Goal: Task Accomplishment & Management: Use online tool/utility

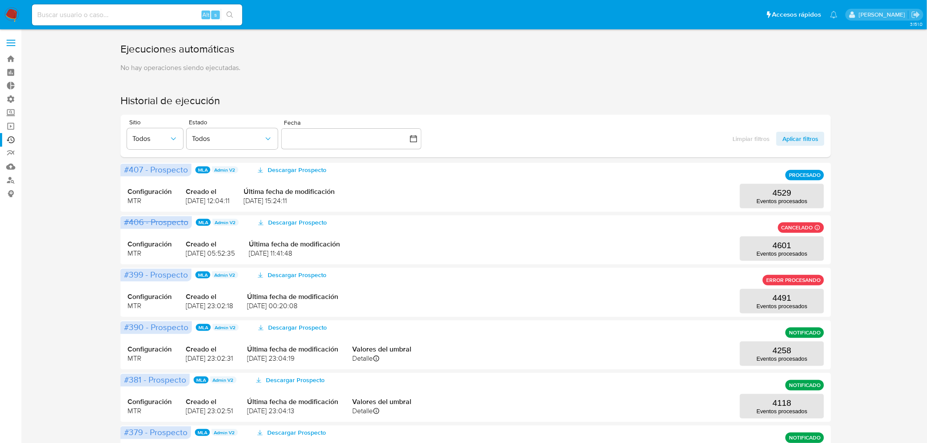
click at [10, 18] on img at bounding box center [11, 14] width 15 height 15
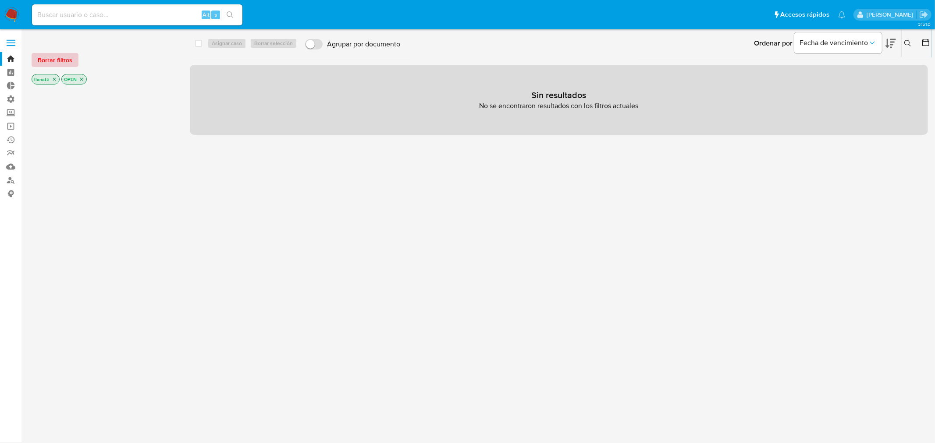
click at [61, 65] on span "Borrar filtros" at bounding box center [55, 60] width 35 height 12
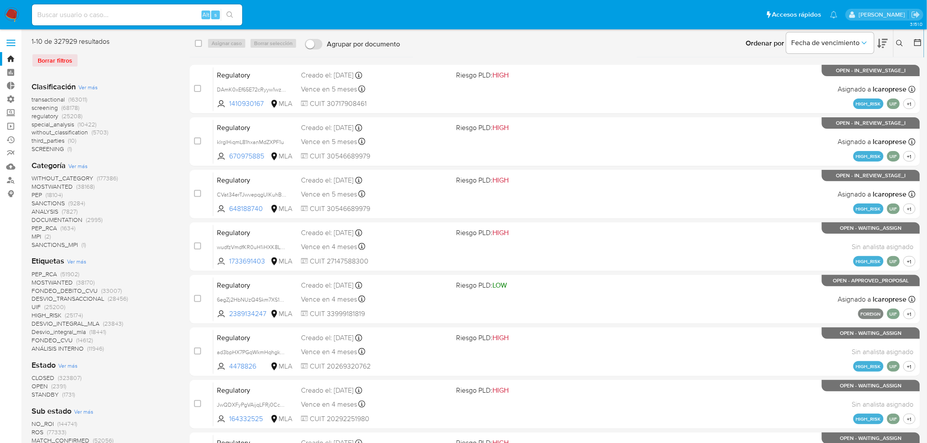
click at [914, 41] on icon at bounding box center [918, 42] width 9 height 9
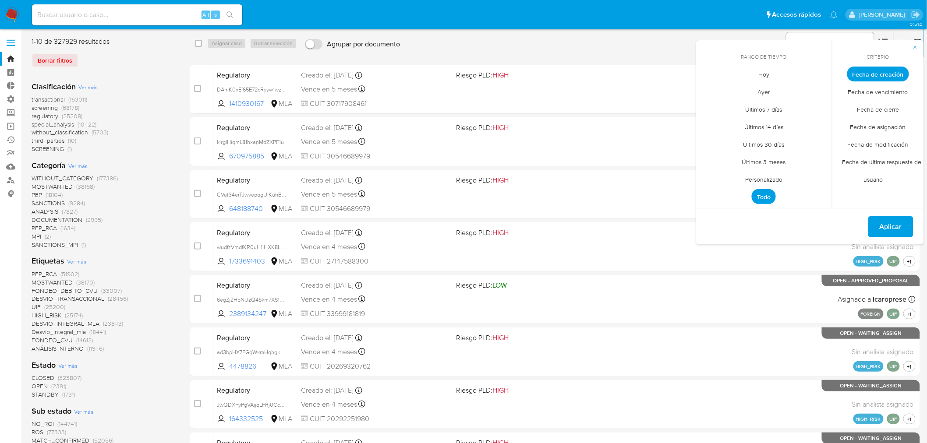
click at [775, 177] on span "Personalizado" at bounding box center [764, 180] width 56 height 18
click at [732, 158] on button "12" at bounding box center [729, 158] width 14 height 14
click at [890, 227] on span "Aplicar" at bounding box center [891, 227] width 22 height 19
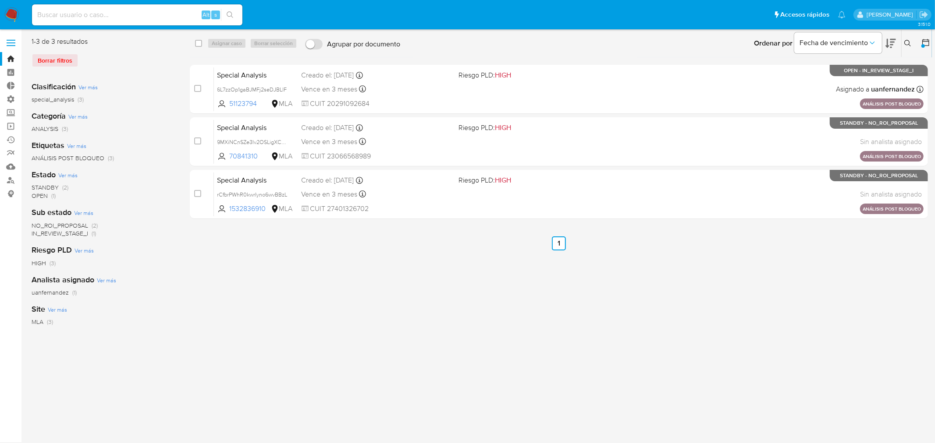
click at [59, 63] on div "Borrar filtros" at bounding box center [102, 60] width 140 height 14
click at [926, 45] on icon at bounding box center [925, 42] width 9 height 9
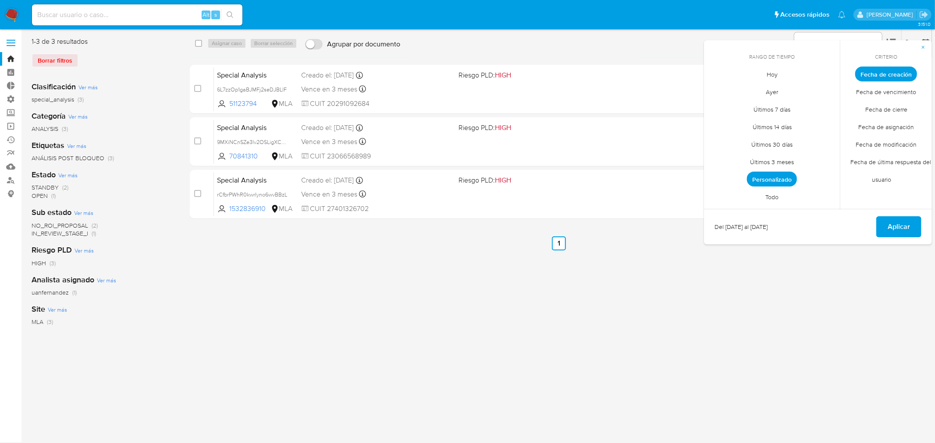
click at [773, 177] on span "Personalizado" at bounding box center [772, 179] width 50 height 15
click at [717, 93] on icon "Mes anterior" at bounding box center [717, 90] width 11 height 11
click at [805, 142] on button "12" at bounding box center [807, 140] width 14 height 14
drag, startPoint x: 887, startPoint y: 224, endPoint x: 880, endPoint y: 227, distance: 7.9
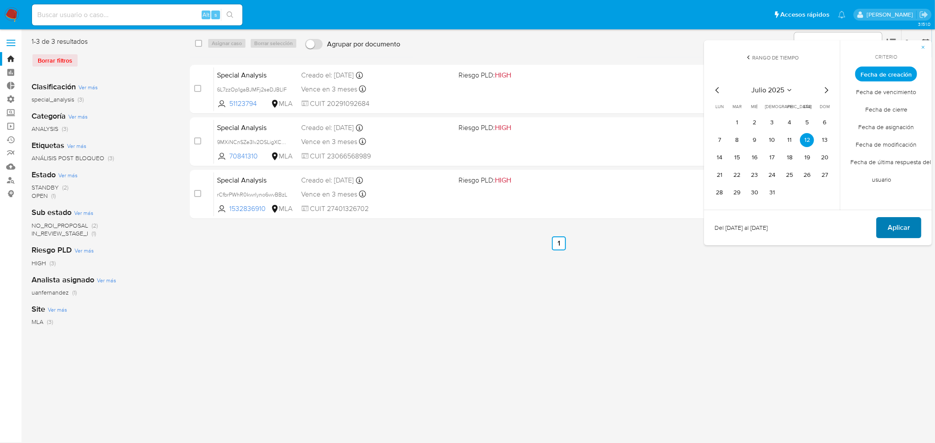
click at [887, 225] on button "Aplicar" at bounding box center [898, 227] width 45 height 21
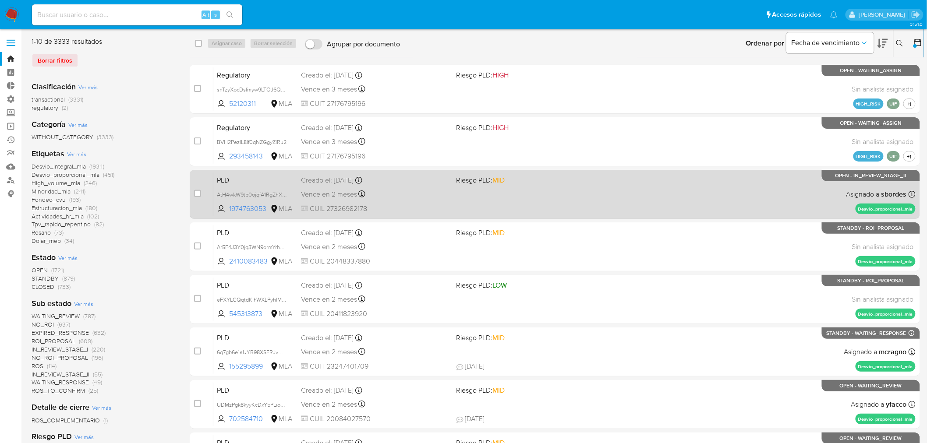
click at [423, 196] on div "Vence en 2 meses Vence el 10/10/2025 03:40:05" at bounding box center [375, 194] width 149 height 12
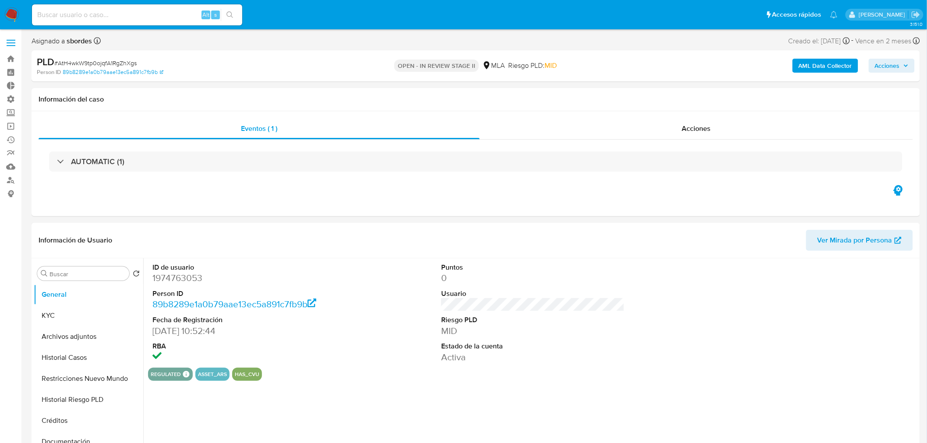
select select "10"
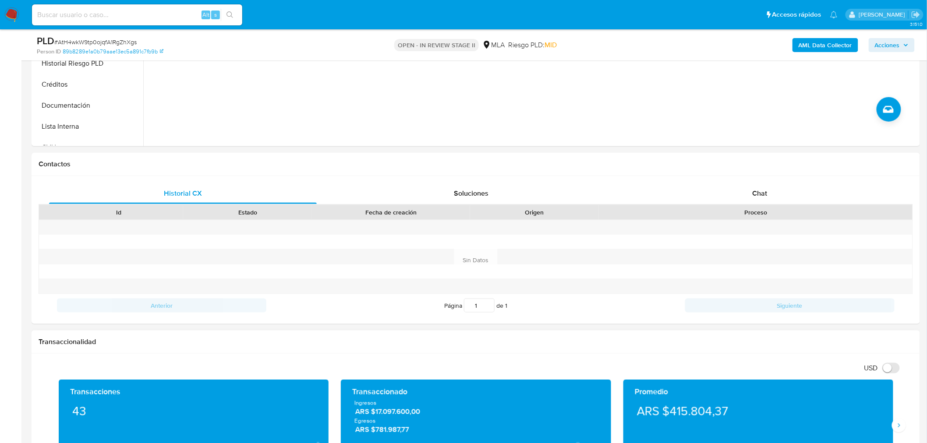
scroll to position [389, 0]
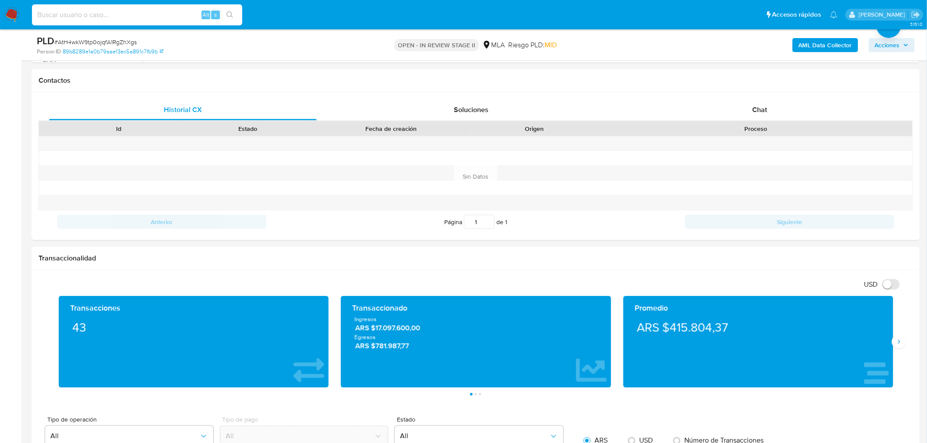
click at [91, 13] on input at bounding box center [137, 14] width 210 height 11
paste input "1127751801"
type input "1127751801"
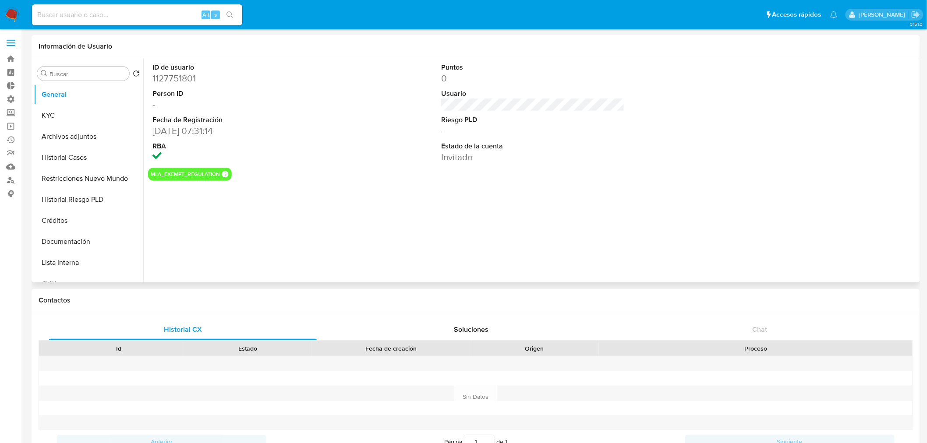
select select "10"
click at [145, 15] on input at bounding box center [137, 14] width 210 height 11
paste input "apolonia.mp1@gmail.com"
type input "apolonia.mp1@gmail.com"
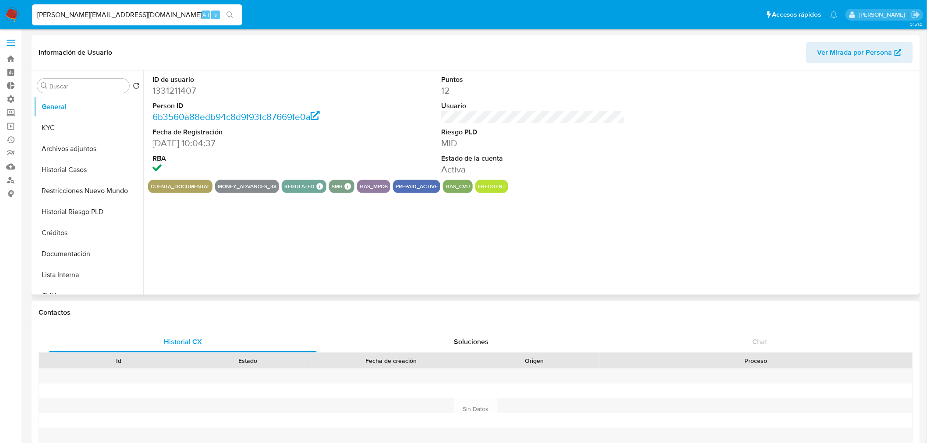
select select "10"
drag, startPoint x: 198, startPoint y: 89, endPoint x: 150, endPoint y: 89, distance: 48.2
click at [150, 89] on div "ID de usuario 1331211407 Person ID 6b3560a88edb94c8d9f93fc87669fe0a Fecha de Re…" at bounding box center [244, 126] width 192 height 110
click at [10, 128] on link "Operaciones masivas" at bounding box center [52, 127] width 104 height 14
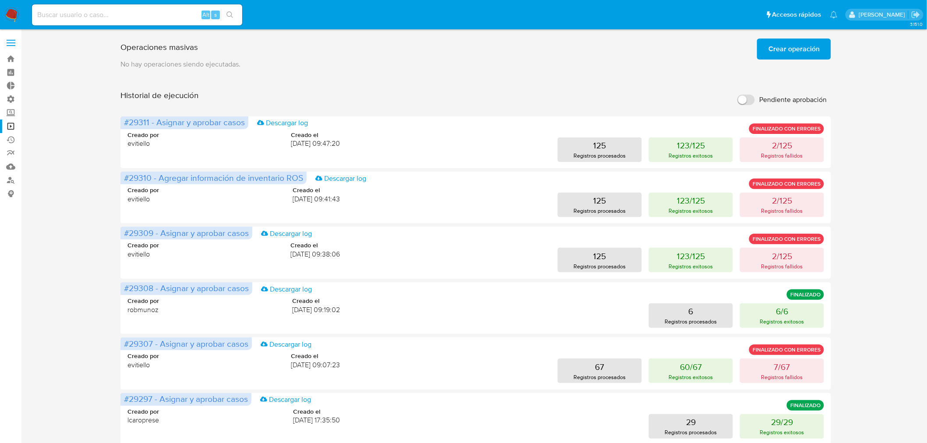
click at [8, 17] on img at bounding box center [11, 14] width 15 height 15
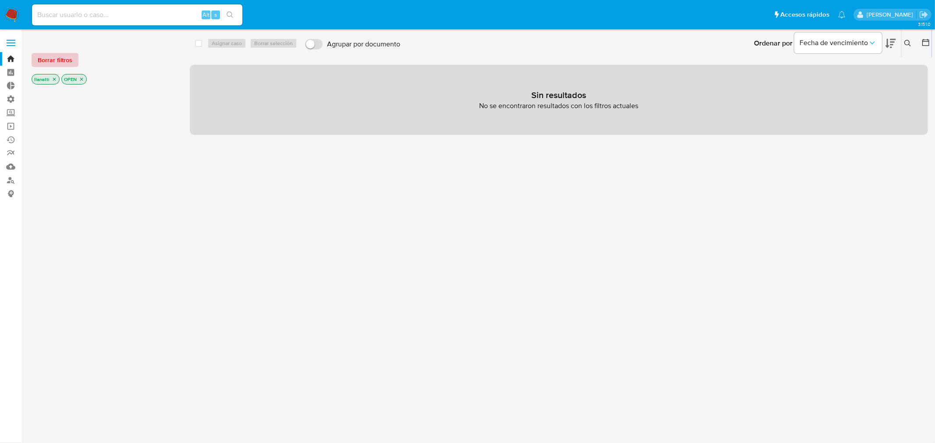
click at [49, 64] on span "Borrar filtros" at bounding box center [55, 60] width 35 height 12
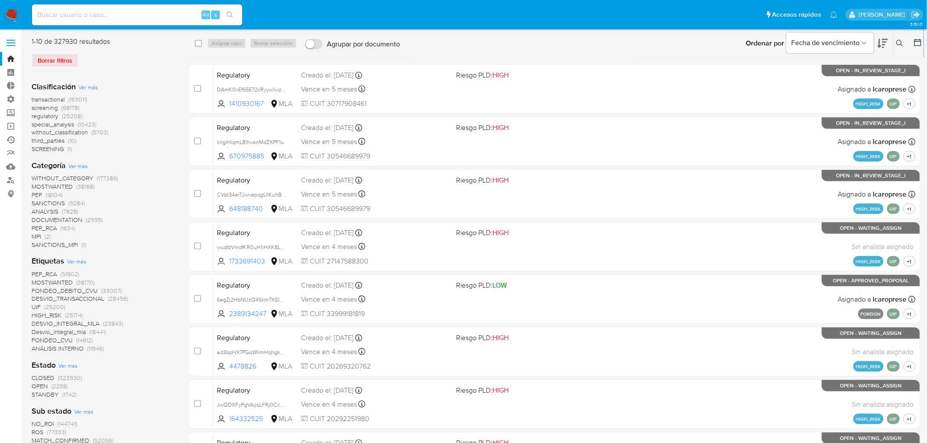
click at [10, 139] on link "Ejecuciones automáticas" at bounding box center [52, 140] width 104 height 14
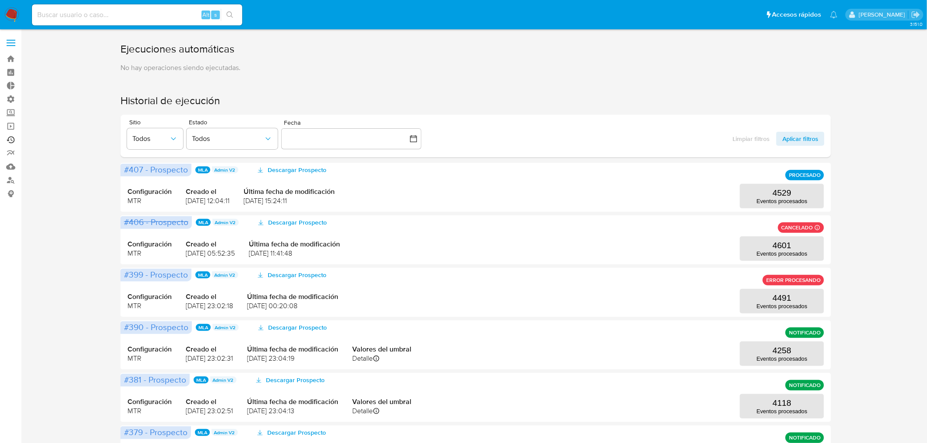
click at [6, 139] on link "Ejecuciones automáticas" at bounding box center [52, 140] width 104 height 14
click at [12, 14] on img at bounding box center [11, 14] width 15 height 15
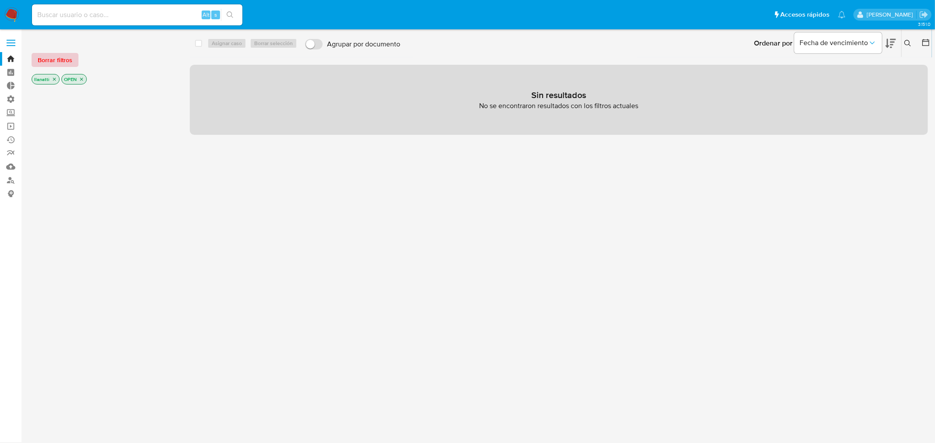
click at [58, 60] on span "Borrar filtros" at bounding box center [55, 60] width 35 height 12
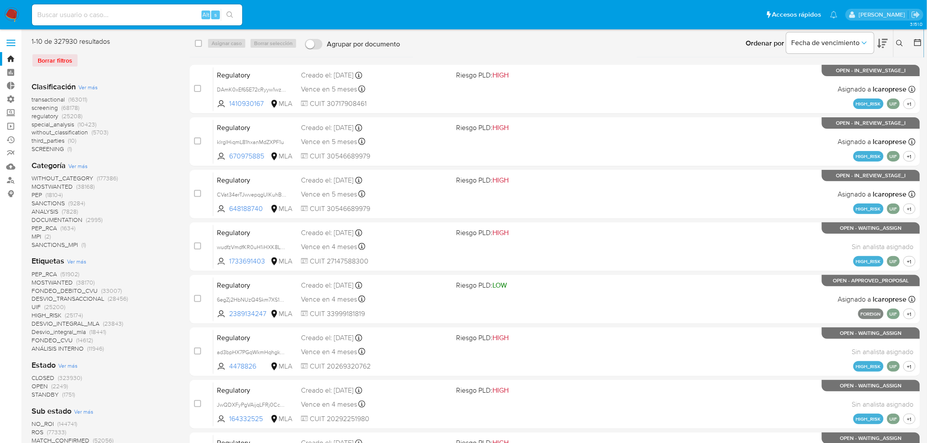
click at [84, 90] on span "Ver más" at bounding box center [87, 87] width 19 height 8
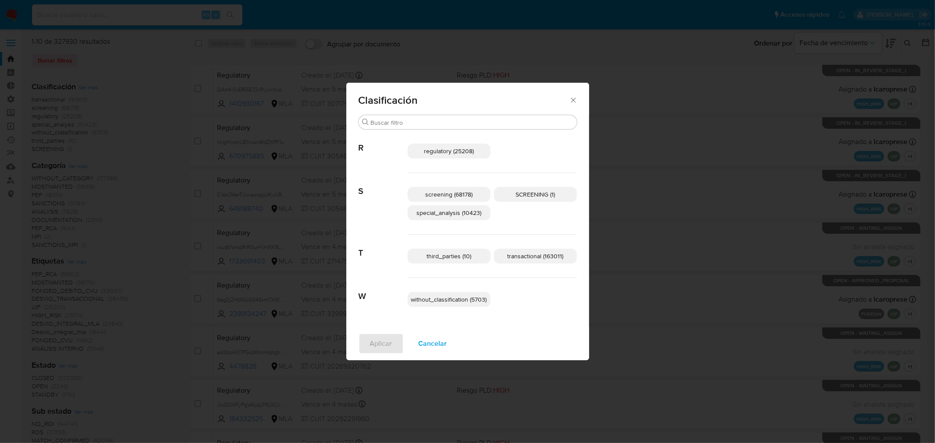
click at [451, 152] on span "regulatory (25208)" at bounding box center [449, 151] width 50 height 9
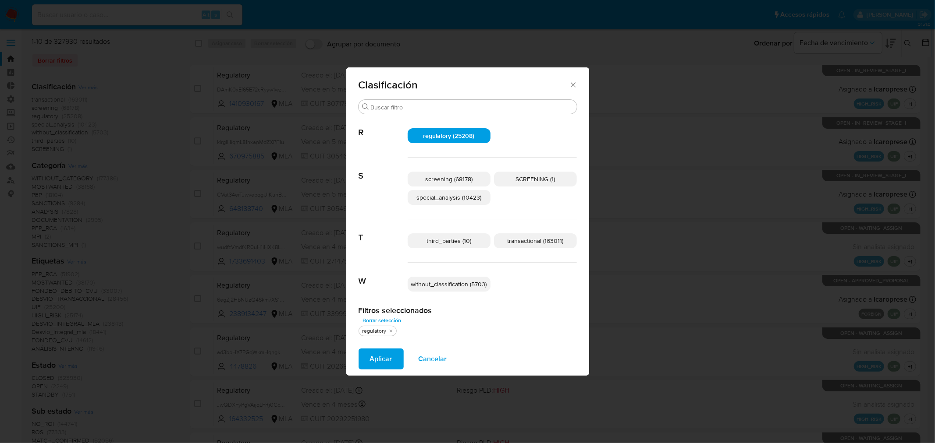
click at [536, 177] on span "SCREENING (1)" at bounding box center [534, 179] width 39 height 9
click at [378, 358] on span "Aplicar" at bounding box center [381, 359] width 22 height 19
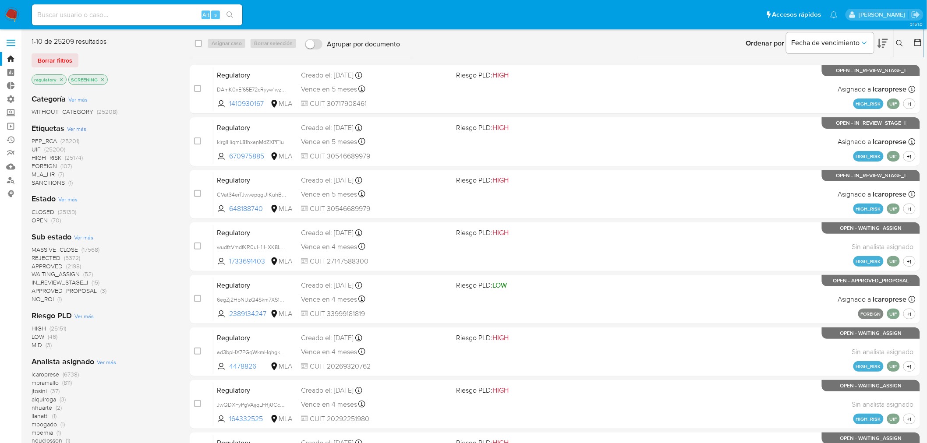
click at [42, 64] on span "Borrar filtros" at bounding box center [55, 60] width 35 height 12
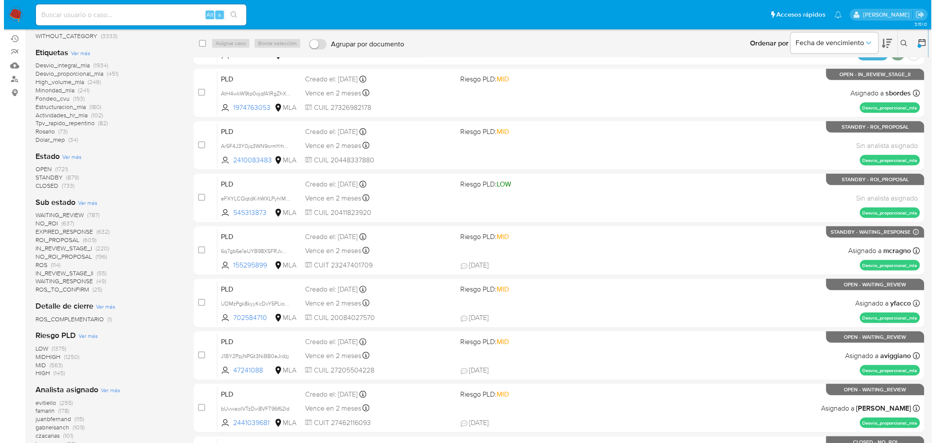
scroll to position [49, 0]
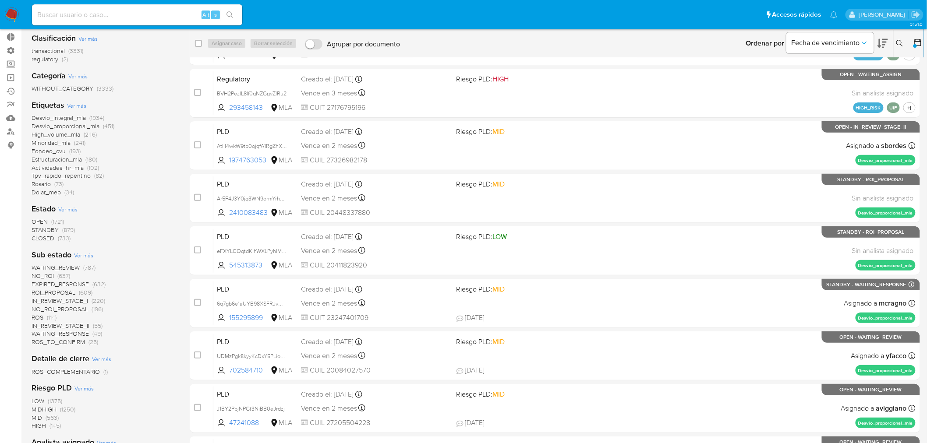
click at [82, 106] on span "Ver más" at bounding box center [76, 106] width 19 height 8
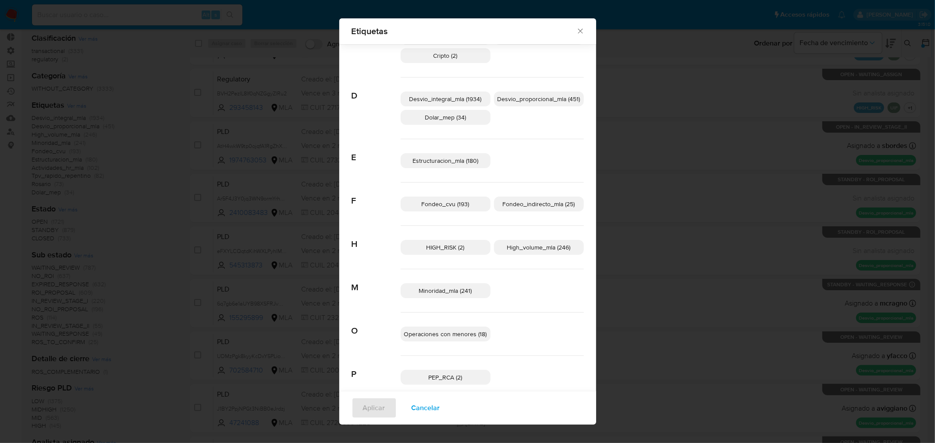
scroll to position [91, 0]
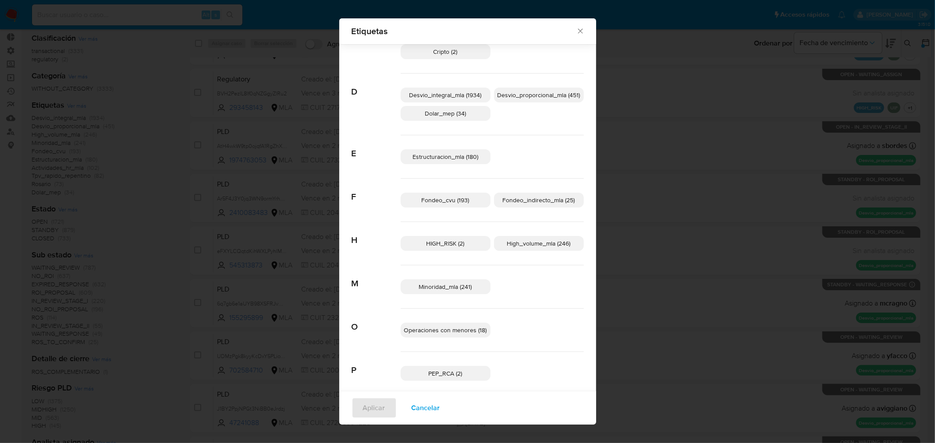
click at [465, 244] on p "HIGH_RISK (2)" at bounding box center [446, 243] width 90 height 15
click at [456, 241] on span "HIGH_RISK (2)" at bounding box center [445, 243] width 40 height 9
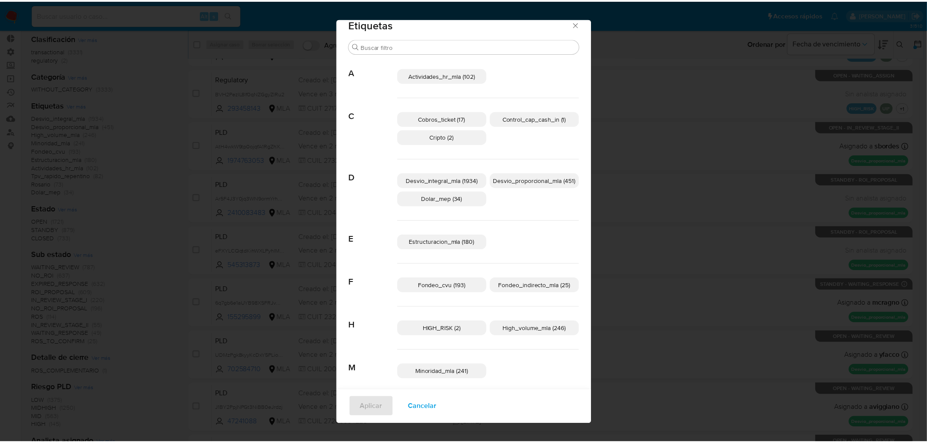
scroll to position [0, 0]
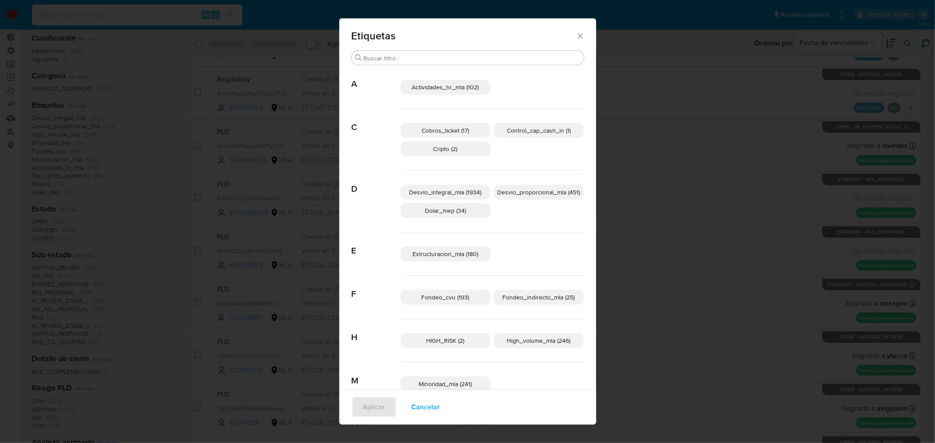
click at [576, 37] on icon "Cerrar" at bounding box center [580, 36] width 9 height 9
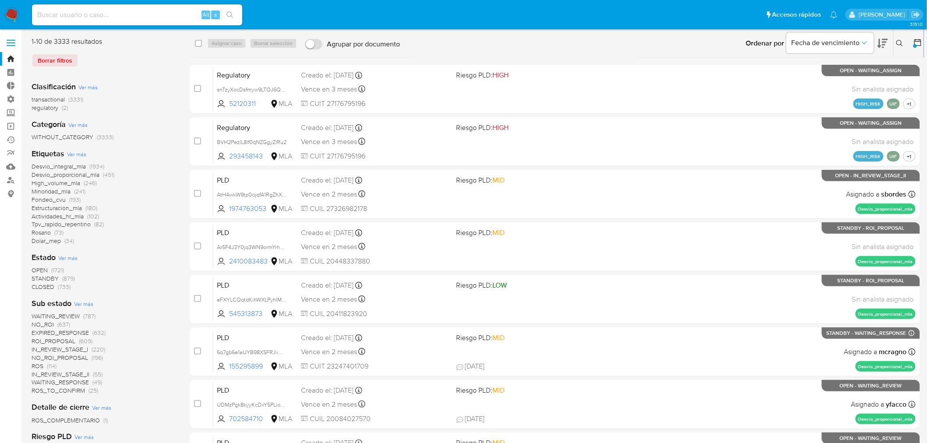
click at [83, 154] on span "Ver más" at bounding box center [76, 154] width 19 height 8
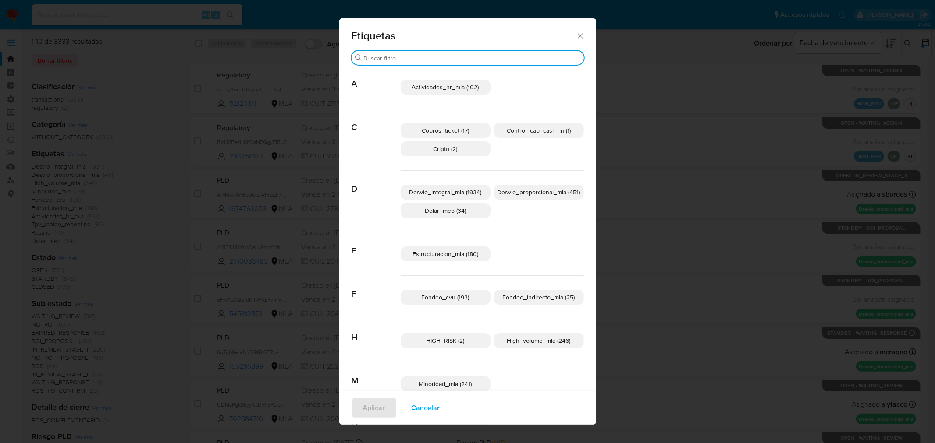
click at [430, 55] on input "Buscar" at bounding box center [472, 58] width 216 height 8
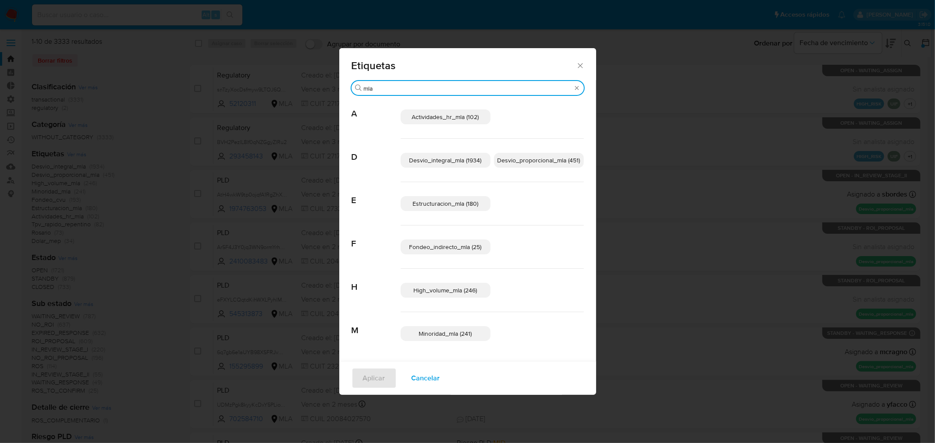
drag, startPoint x: 391, startPoint y: 92, endPoint x: 363, endPoint y: 85, distance: 28.8
click at [364, 85] on input "mla" at bounding box center [468, 89] width 208 height 8
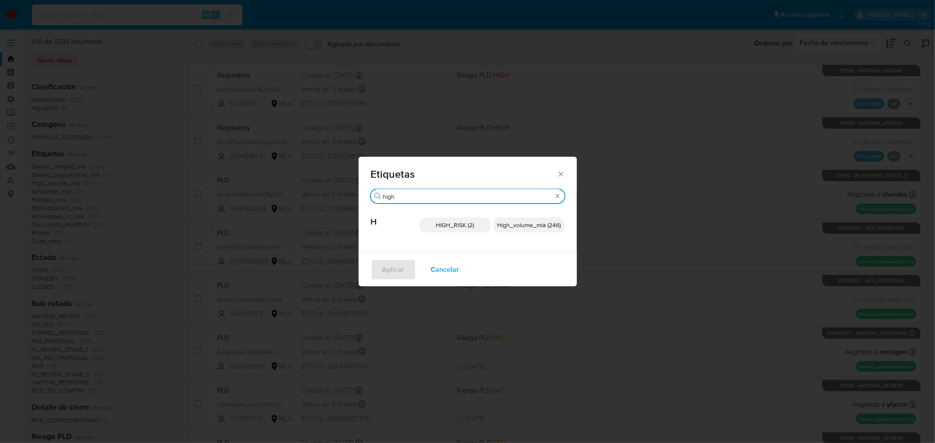
type input "high"
click at [453, 223] on span "HIGH_RISK (2)" at bounding box center [455, 225] width 38 height 9
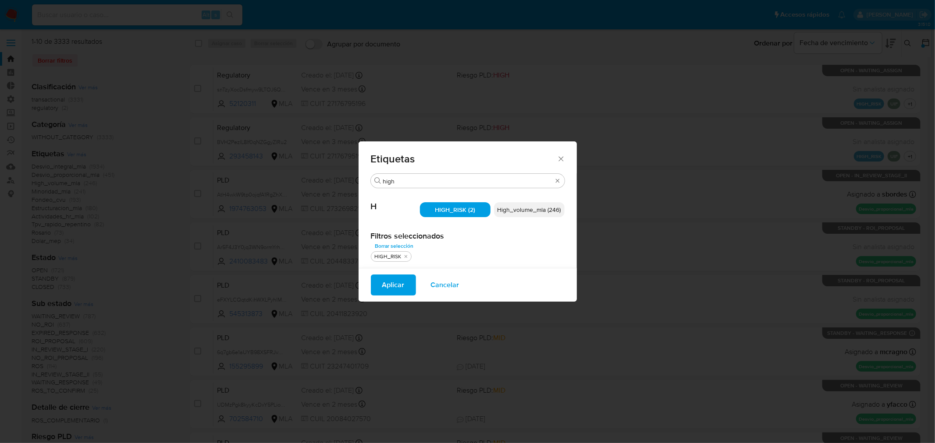
click at [376, 287] on button "Aplicar" at bounding box center [393, 285] width 45 height 21
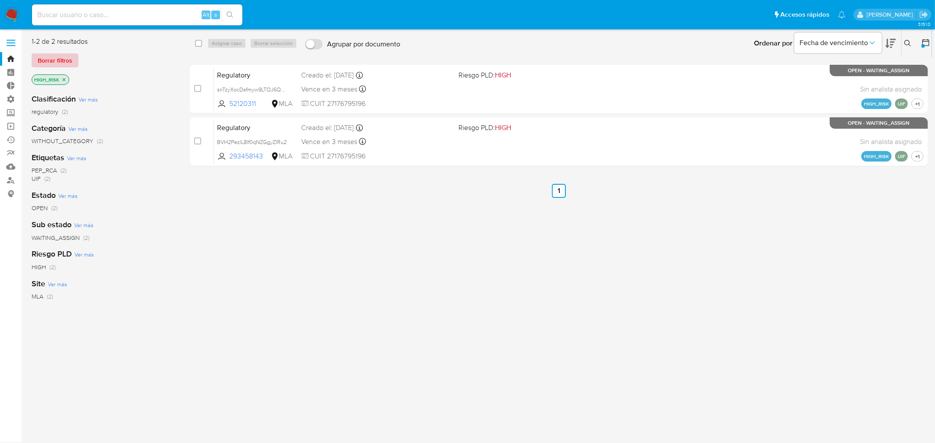
click at [56, 59] on span "Borrar filtros" at bounding box center [55, 60] width 35 height 12
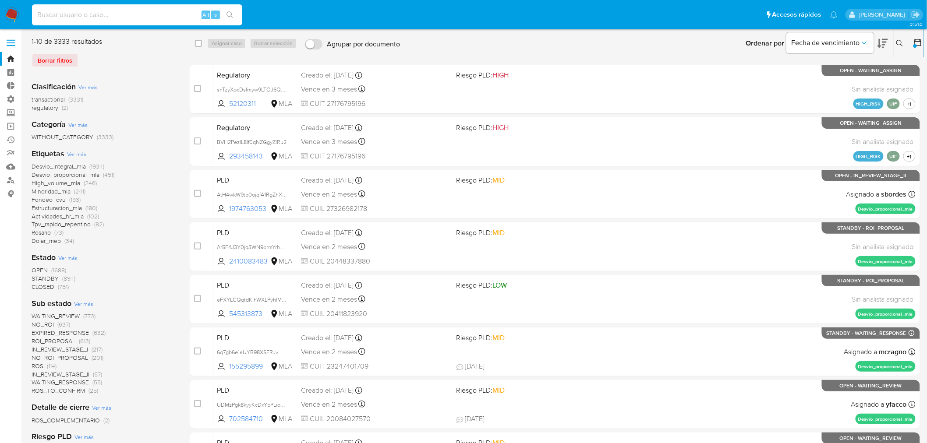
click at [82, 11] on input at bounding box center [137, 14] width 210 height 11
paste input "H8XTW6OQv7lIIddOyD25WTzS"
type input "H8XTW6OQv7lIIddOyD25WTzS"
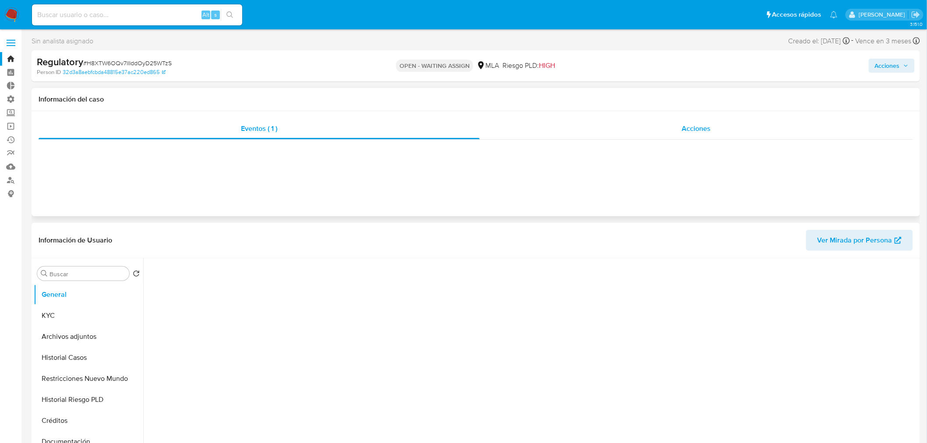
click at [681, 132] on div "Acciones" at bounding box center [697, 128] width 434 height 21
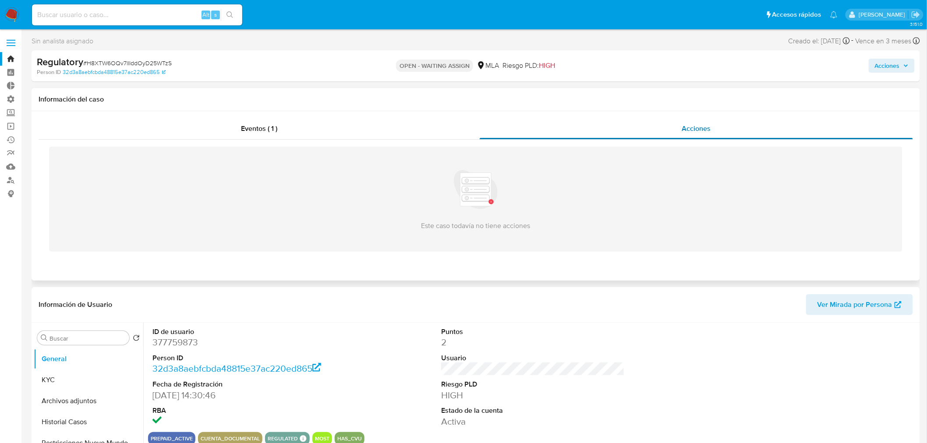
select select "10"
click at [313, 128] on div "Eventos ( 1 )" at bounding box center [259, 128] width 441 height 21
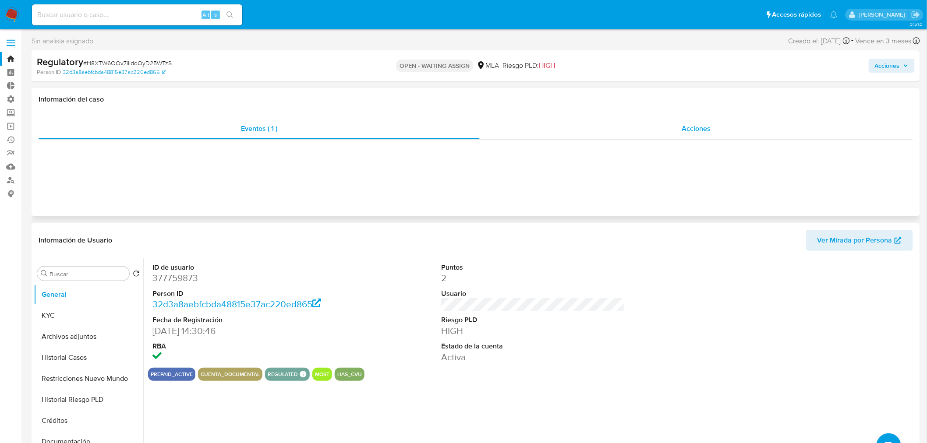
click at [665, 133] on div "Acciones" at bounding box center [697, 128] width 434 height 21
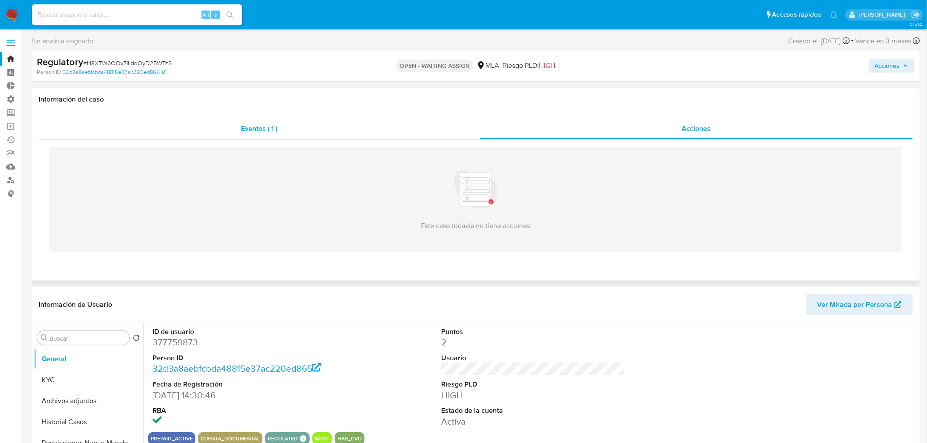
click at [228, 131] on div "Eventos ( 1 )" at bounding box center [259, 128] width 441 height 21
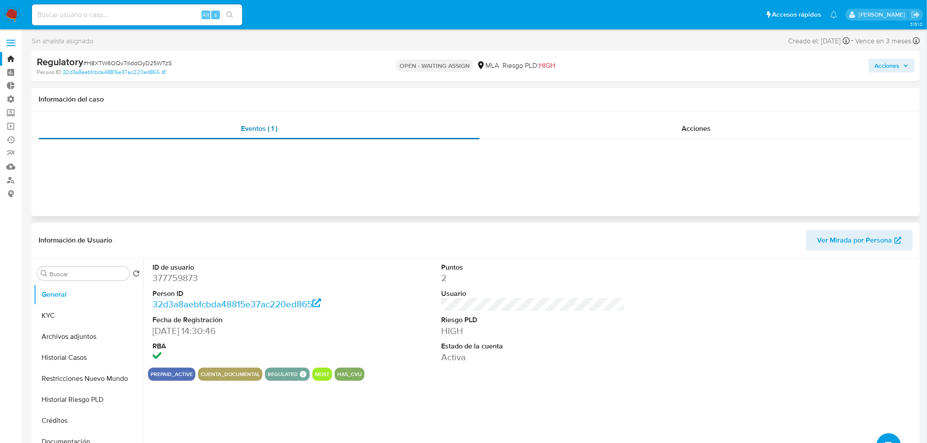
click at [206, 126] on div "Eventos ( 1 )" at bounding box center [259, 128] width 441 height 21
click at [9, 14] on img at bounding box center [11, 14] width 15 height 15
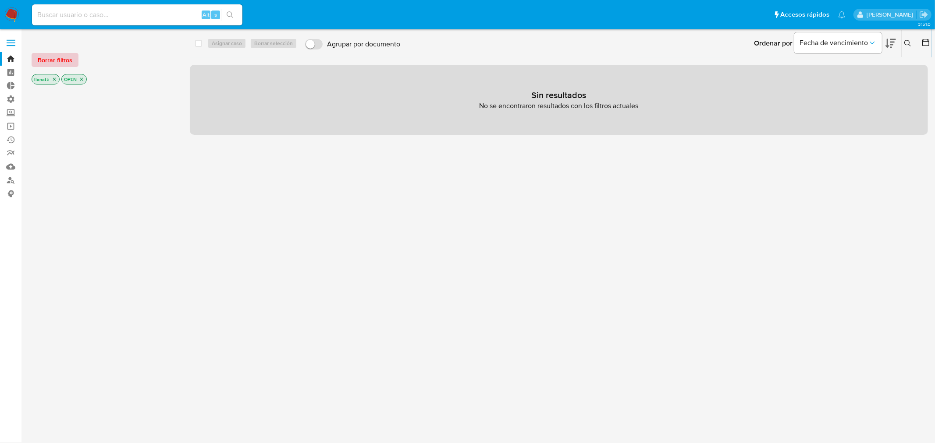
click at [41, 57] on span "Borrar filtros" at bounding box center [55, 60] width 35 height 12
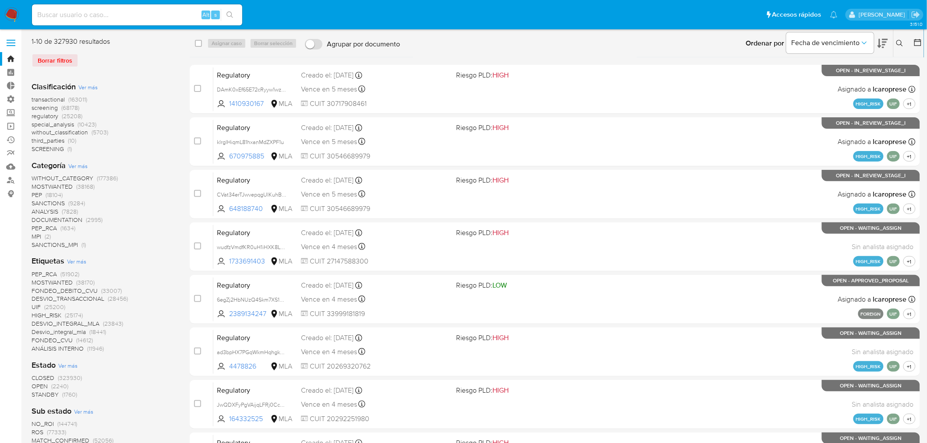
click at [900, 42] on icon at bounding box center [900, 43] width 7 height 7
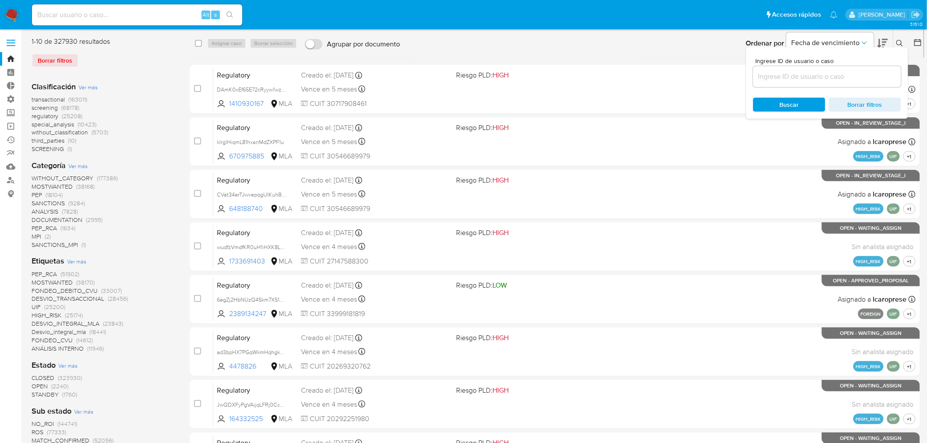
click at [808, 80] on input at bounding box center [827, 76] width 148 height 11
type input "H8XTW6OQv7lIIddOyD25WTzS"
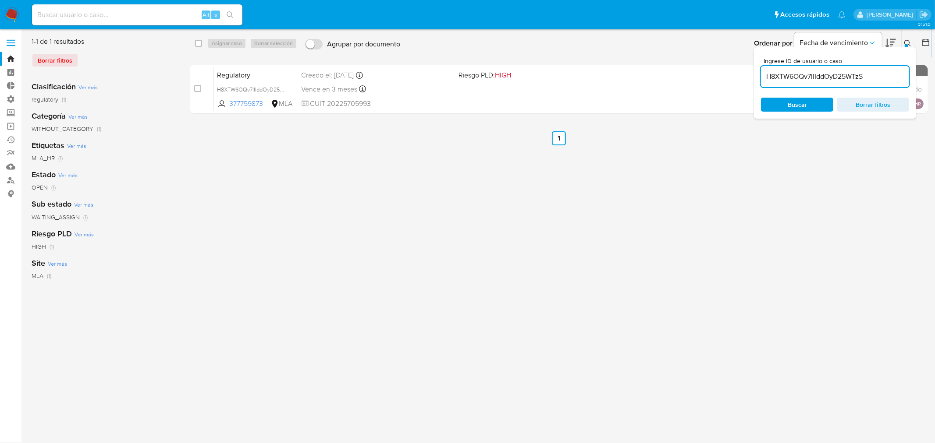
click at [905, 40] on icon at bounding box center [907, 43] width 7 height 7
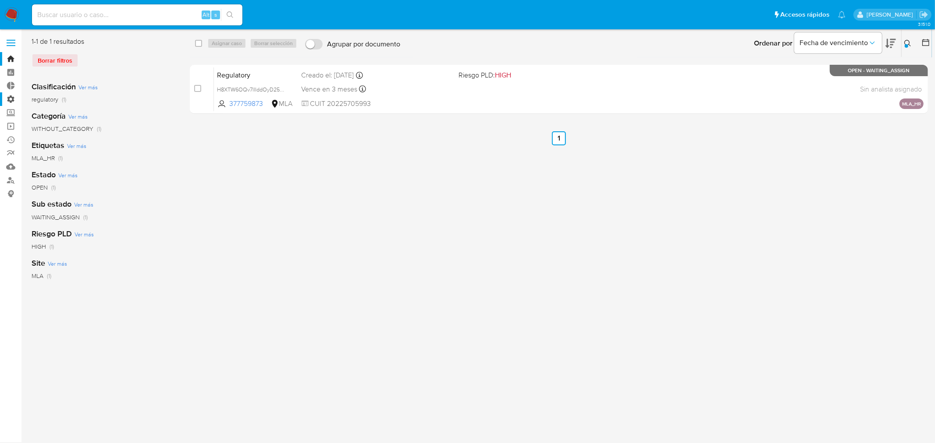
click at [9, 97] on label "Administración" at bounding box center [52, 99] width 104 height 14
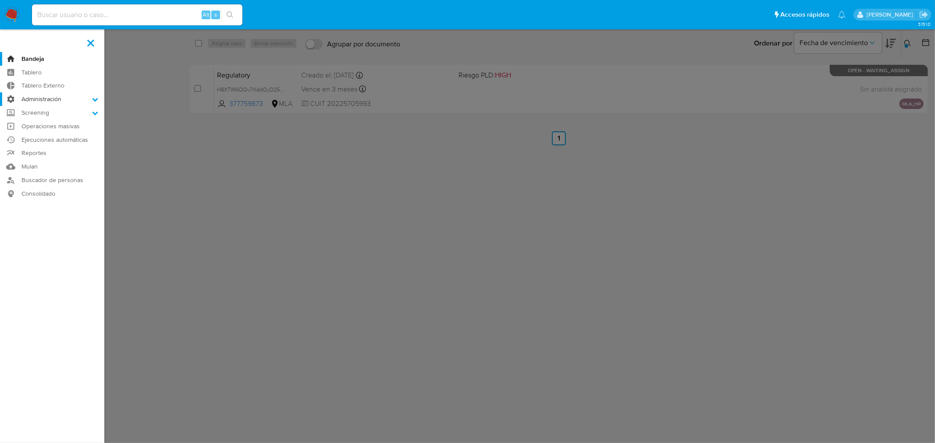
click at [0, 0] on input "Administración" at bounding box center [0, 0] width 0 height 0
click at [93, 42] on label at bounding box center [91, 43] width 22 height 18
click at [0, 0] on input "checkbox" at bounding box center [0, 0] width 0 height 0
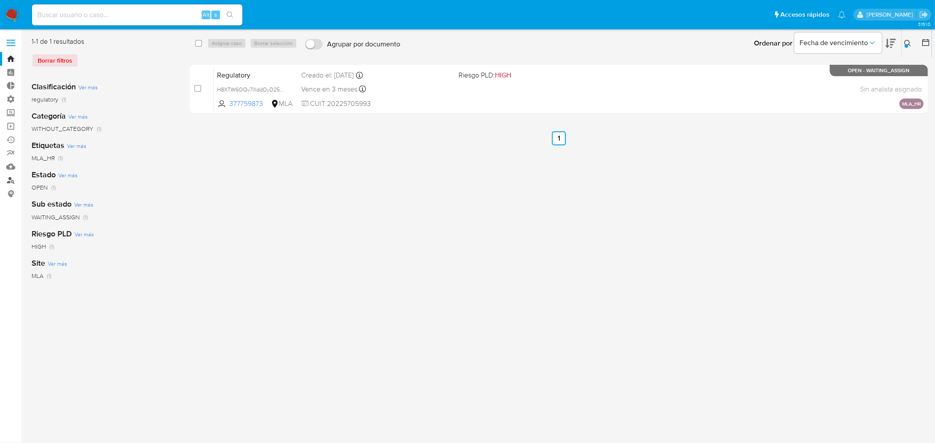
click at [13, 181] on link "Buscador de personas" at bounding box center [52, 181] width 104 height 14
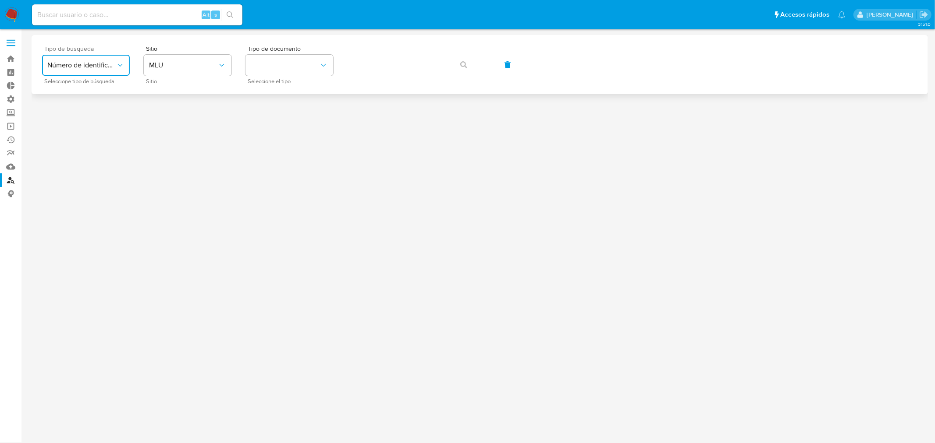
click at [98, 73] on button "Número de identificación" at bounding box center [86, 65] width 88 height 21
click at [174, 73] on button "MLU" at bounding box center [188, 65] width 88 height 21
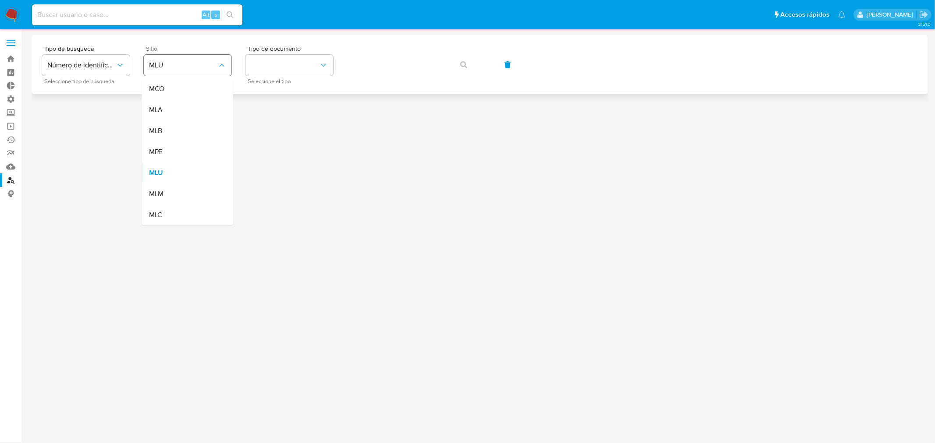
click at [173, 71] on button "MLU" at bounding box center [188, 65] width 88 height 21
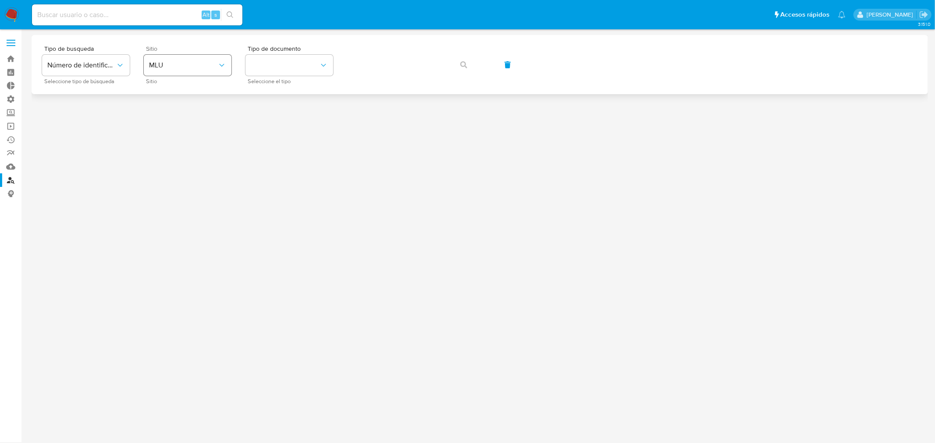
click at [173, 72] on button "MLU" at bounding box center [188, 65] width 88 height 21
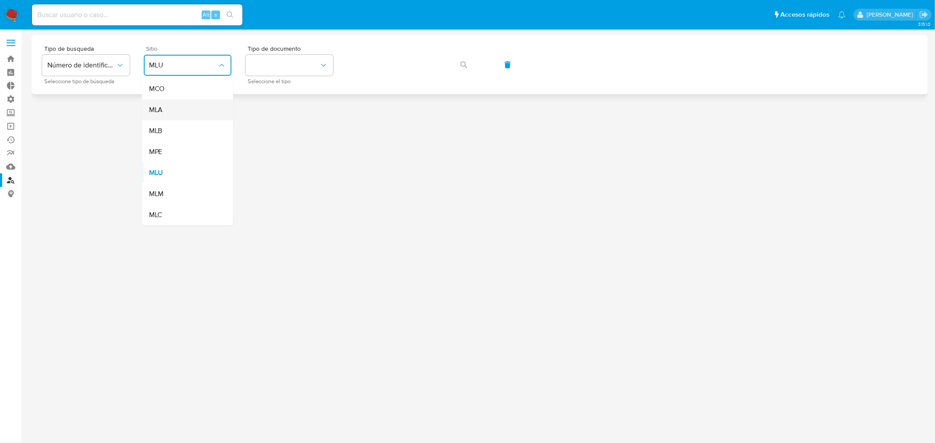
click at [159, 107] on span "MLA" at bounding box center [156, 110] width 14 height 9
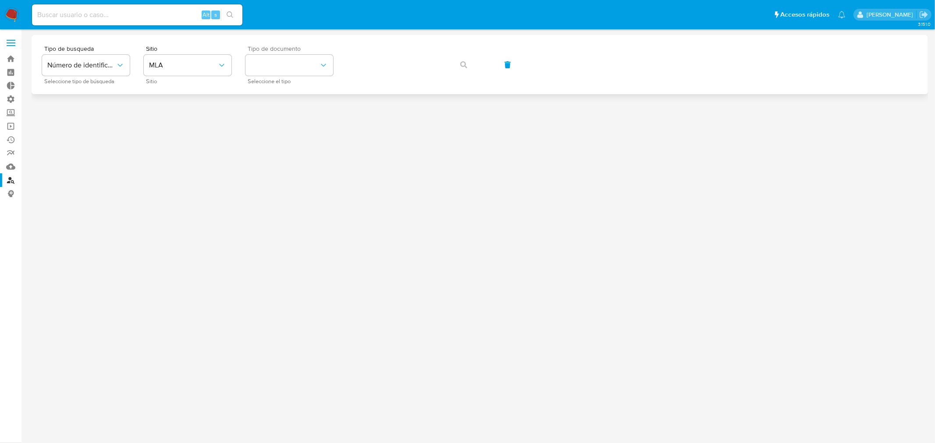
click at [330, 46] on span "Tipo de documento" at bounding box center [292, 49] width 88 height 6
click at [290, 62] on button "identificationType" at bounding box center [289, 65] width 88 height 21
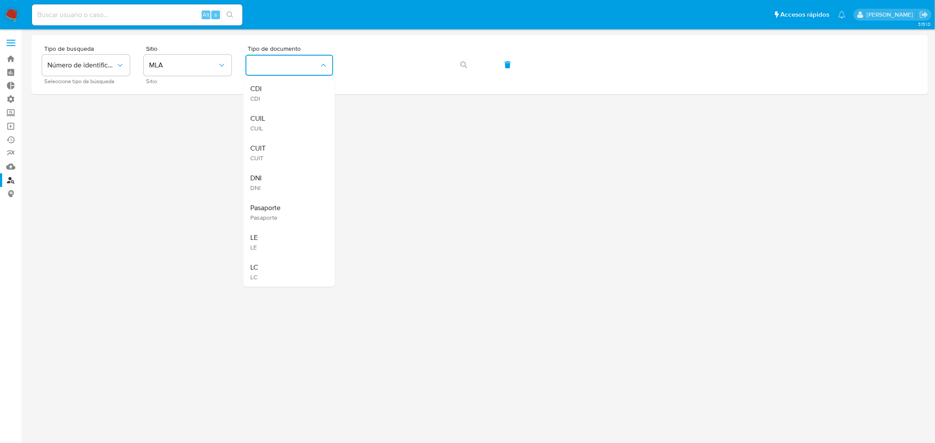
click at [297, 153] on div "CUIT CUIT" at bounding box center [287, 153] width 72 height 30
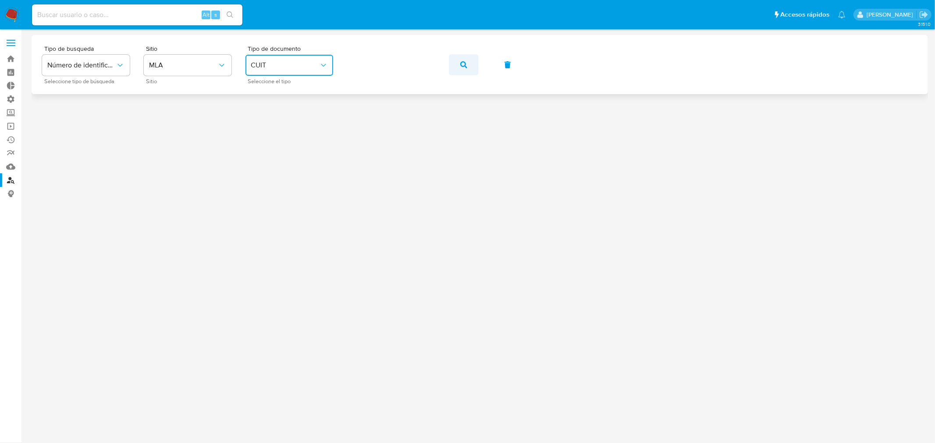
click at [468, 63] on button "button" at bounding box center [464, 64] width 30 height 21
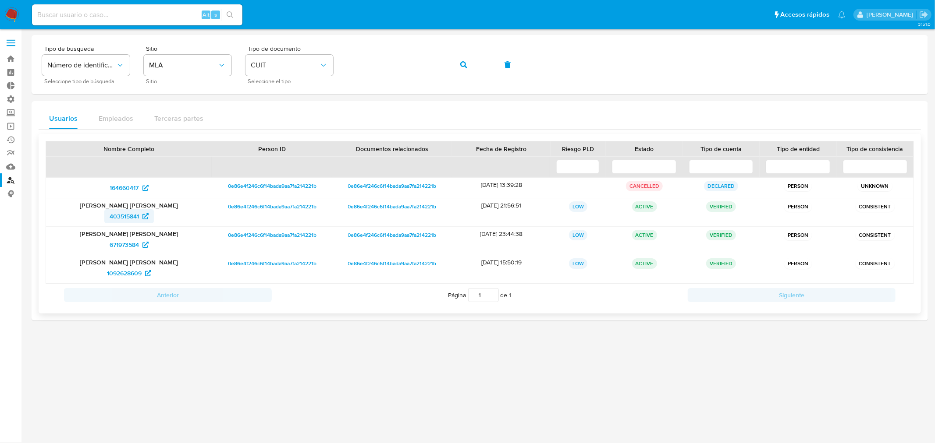
click at [116, 216] on span "403515841" at bounding box center [124, 216] width 29 height 14
click at [130, 215] on span "403515841" at bounding box center [124, 216] width 29 height 14
click at [160, 56] on div "Tipo de busqueda Número de identificación Seleccione tipo de búsqueda Sitio MLA…" at bounding box center [479, 65] width 875 height 38
drag, startPoint x: 452, startPoint y: 62, endPoint x: 469, endPoint y: 62, distance: 17.1
click at [452, 63] on button "button" at bounding box center [464, 64] width 30 height 21
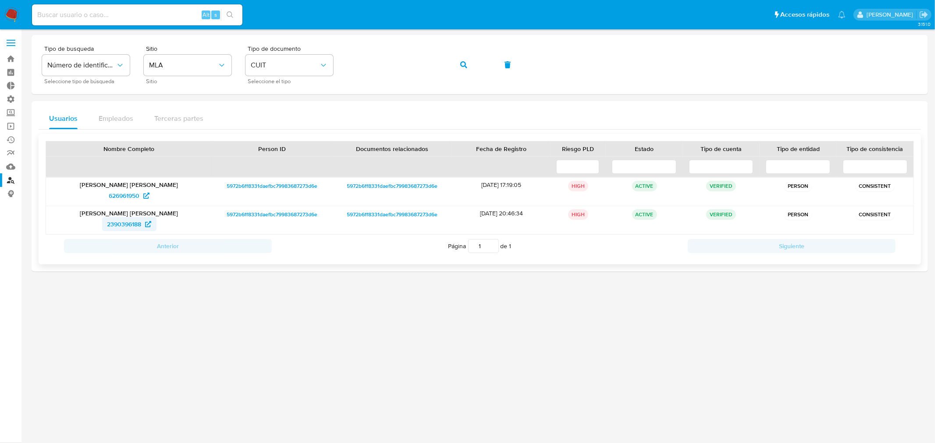
click at [124, 222] on span "2390396188" at bounding box center [124, 224] width 34 height 14
click at [245, 64] on div "Tipo de busqueda Número de identificación Seleccione tipo de búsqueda Sitio MLA…" at bounding box center [479, 65] width 875 height 38
click at [467, 67] on button "button" at bounding box center [464, 64] width 30 height 21
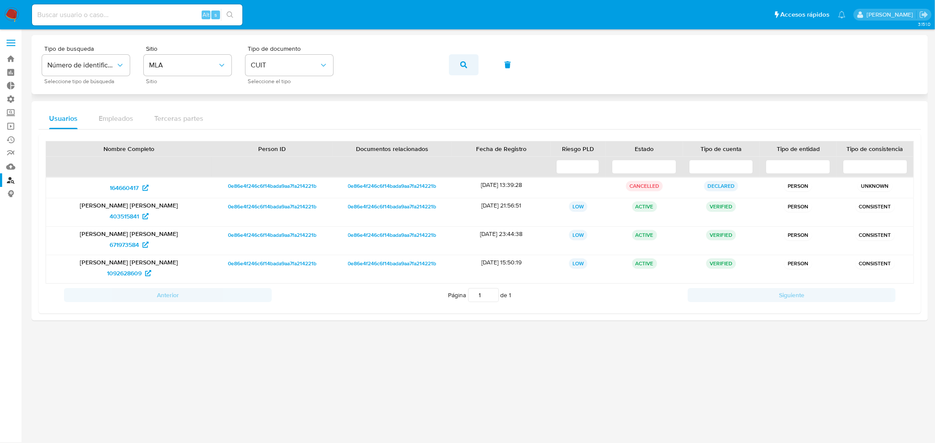
click at [466, 61] on icon "button" at bounding box center [463, 64] width 7 height 7
click at [127, 270] on span "1092628609" at bounding box center [124, 273] width 35 height 14
click at [128, 58] on div "Tipo de busqueda Número de identificación Seleccione tipo de búsqueda Sitio MLA…" at bounding box center [479, 65] width 875 height 38
click at [468, 63] on button "button" at bounding box center [464, 64] width 30 height 21
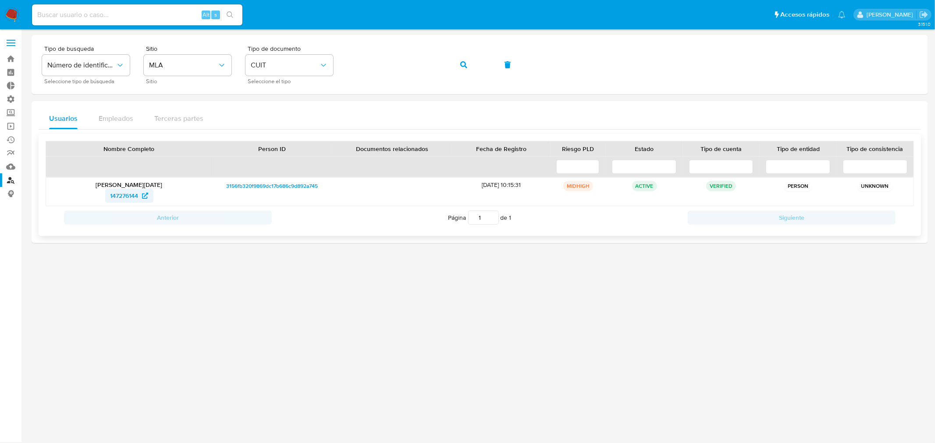
click at [120, 195] on span "147276144" at bounding box center [124, 196] width 28 height 14
click at [11, 127] on link "Operaciones masivas" at bounding box center [52, 127] width 104 height 14
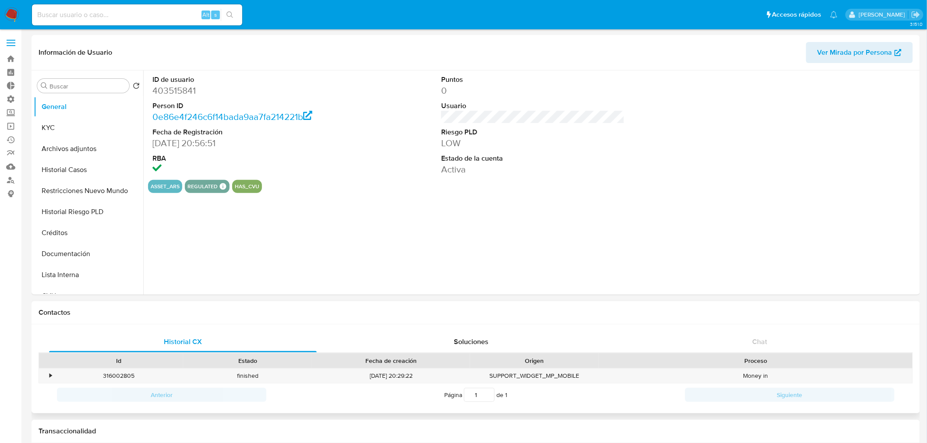
select select "10"
click at [95, 169] on button "Historial Casos" at bounding box center [85, 170] width 103 height 21
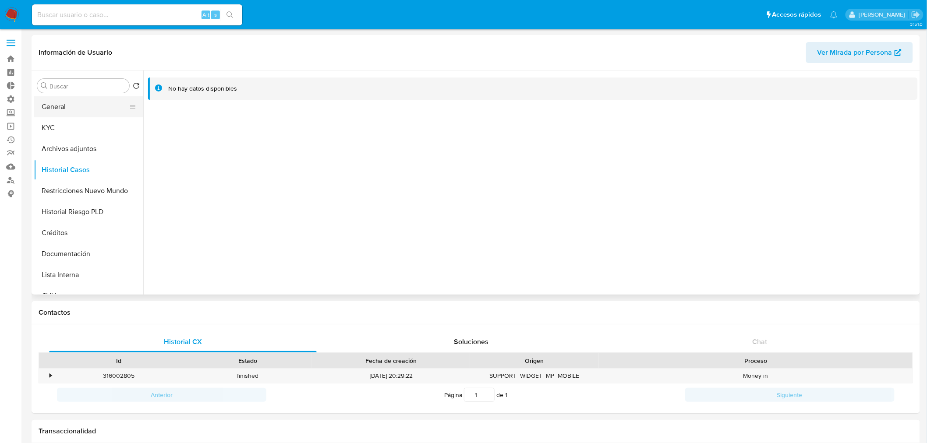
click at [83, 110] on button "General" at bounding box center [85, 106] width 103 height 21
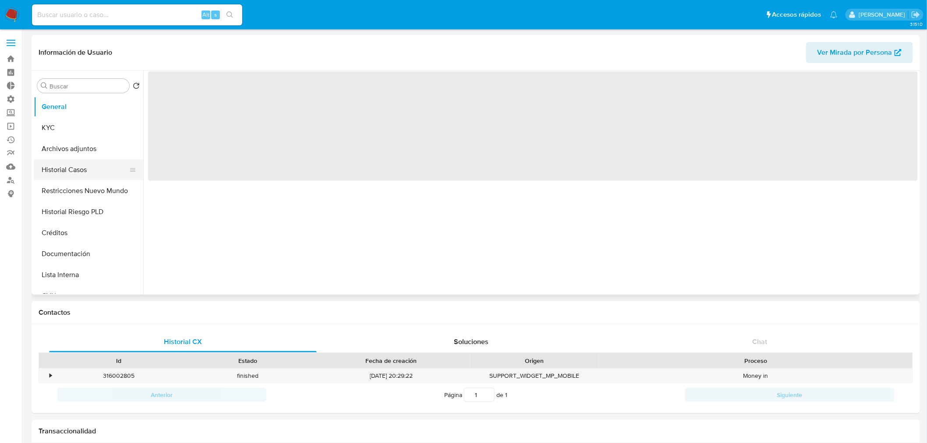
click at [76, 168] on button "Historial Casos" at bounding box center [85, 170] width 103 height 21
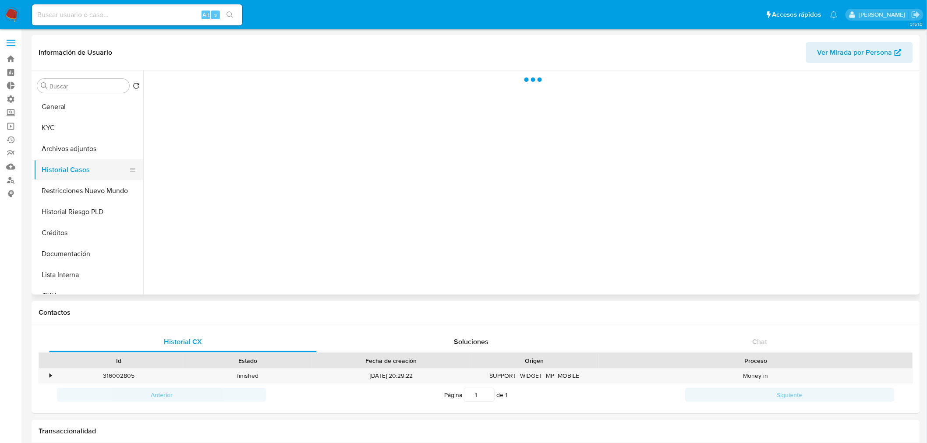
select select "10"
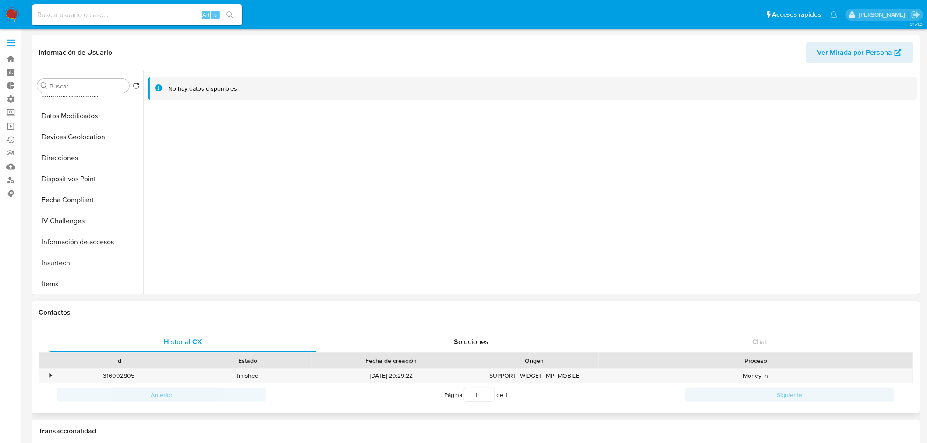
scroll to position [243, 0]
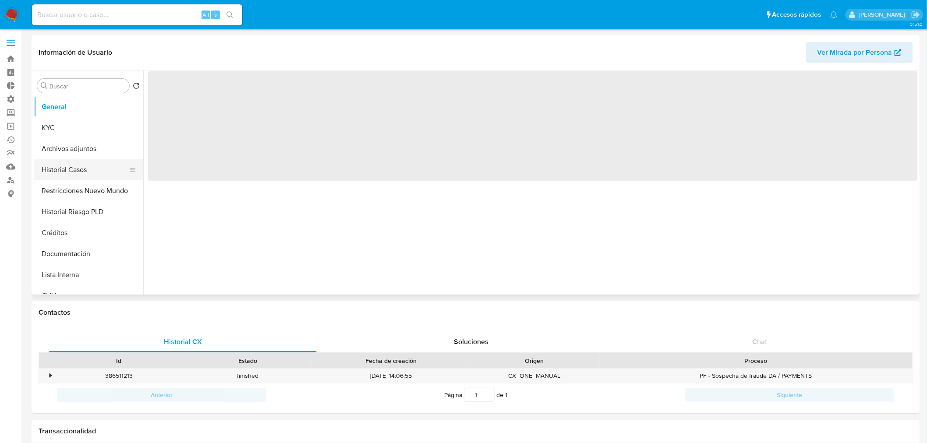
click at [98, 166] on button "Historial Casos" at bounding box center [85, 170] width 103 height 21
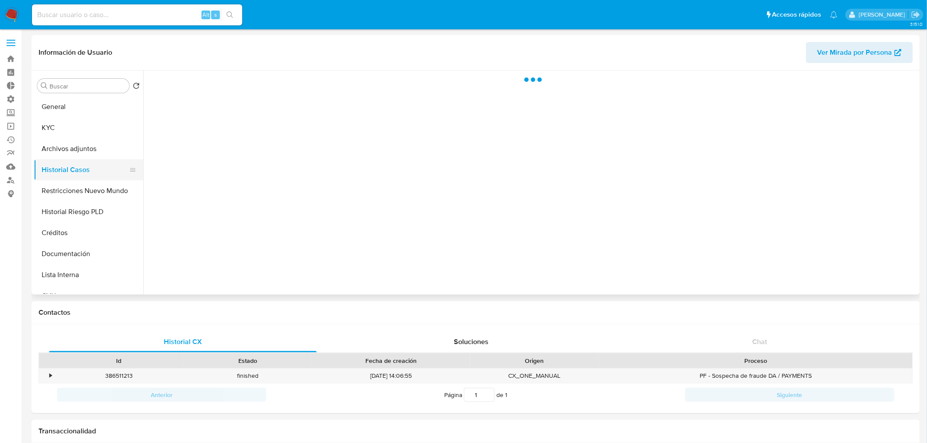
select select "10"
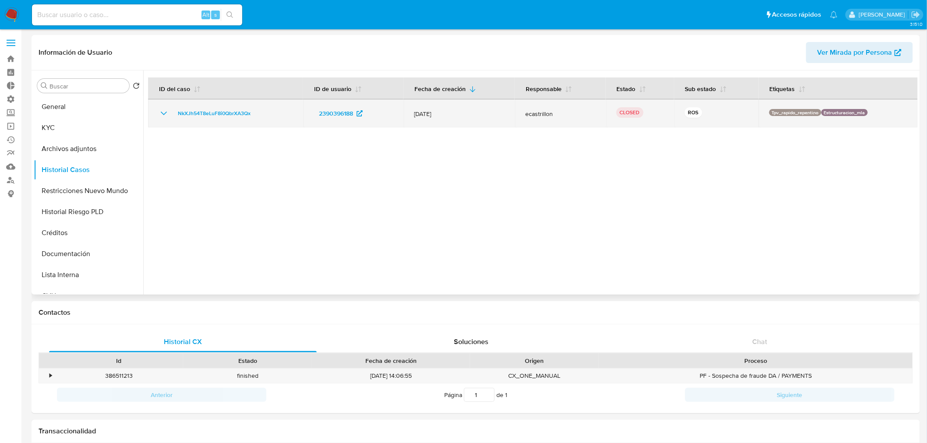
click at [165, 115] on icon "Mostrar/Ocultar" at bounding box center [164, 113] width 11 height 11
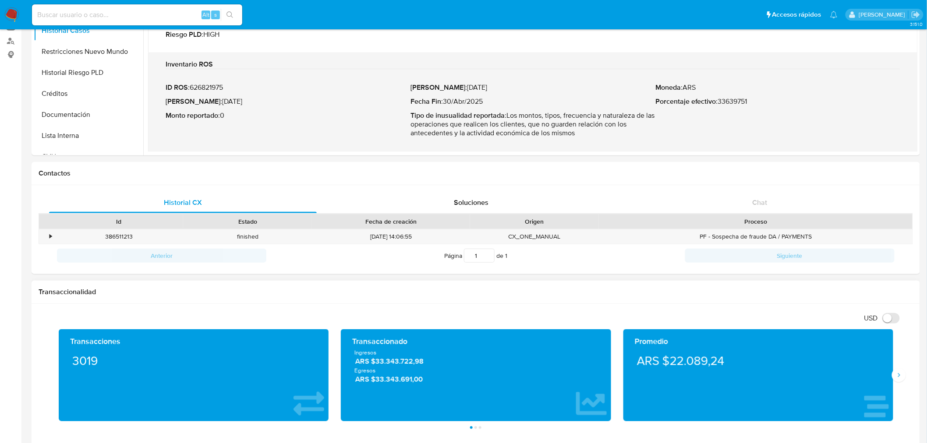
scroll to position [137, 0]
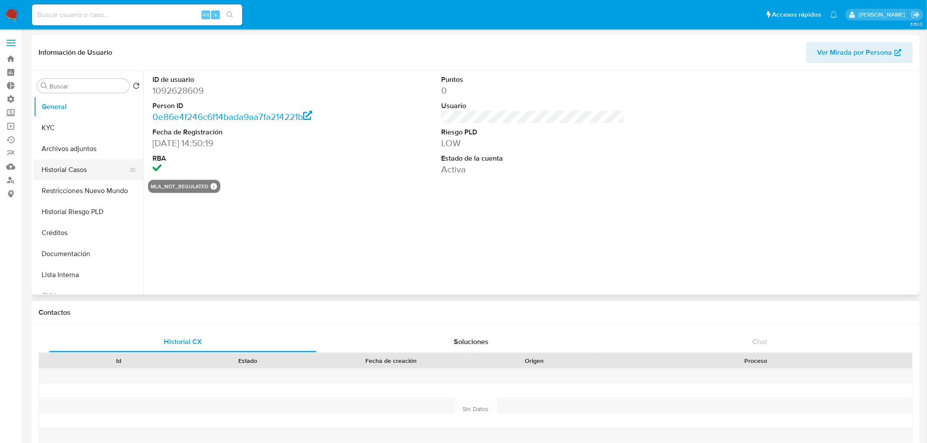
click at [93, 172] on button "Historial Casos" at bounding box center [85, 170] width 103 height 21
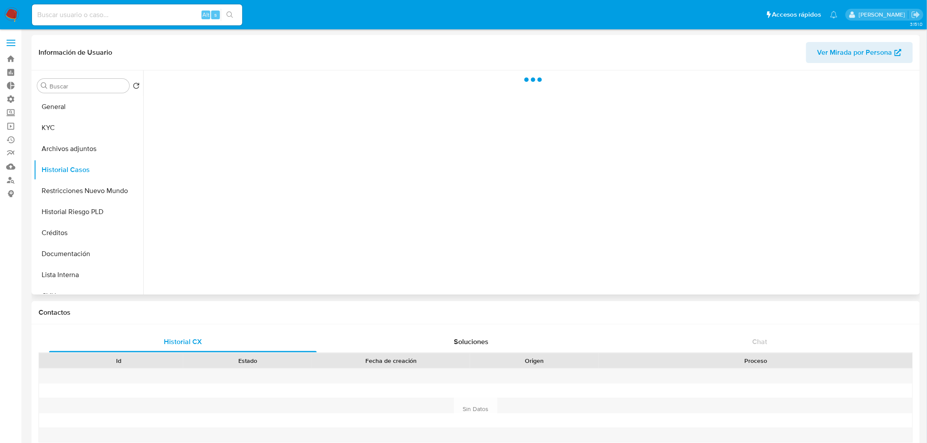
select select "10"
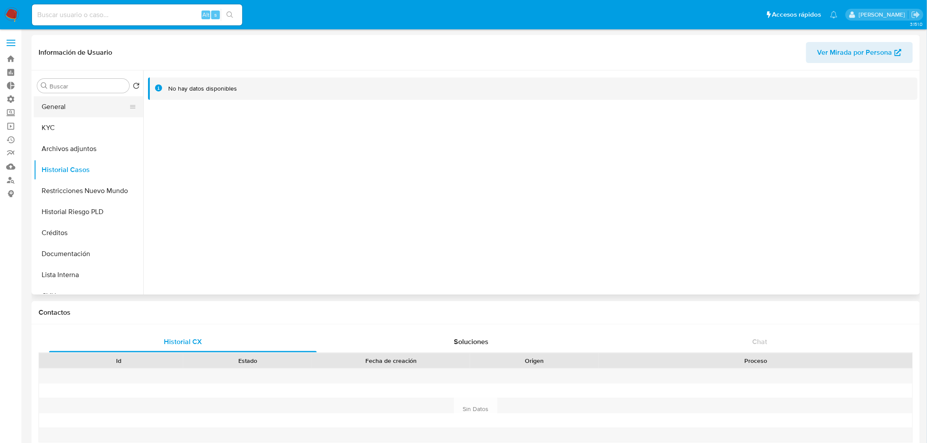
click at [80, 109] on button "General" at bounding box center [85, 106] width 103 height 21
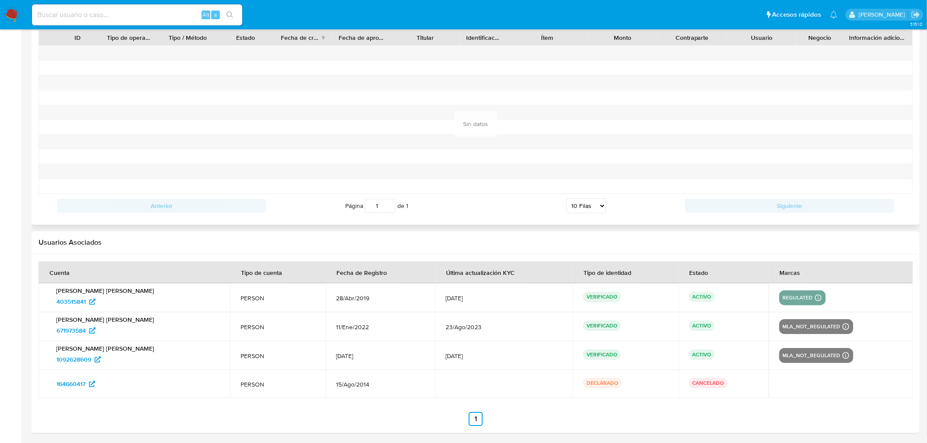
scroll to position [901, 0]
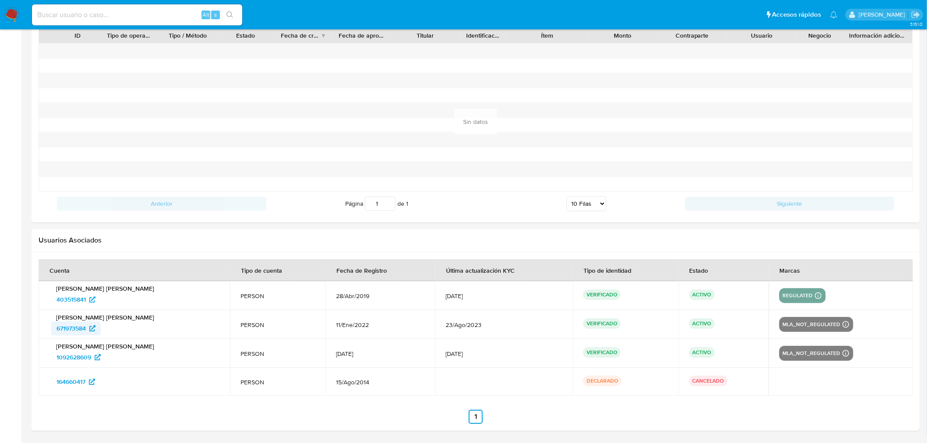
click at [78, 331] on span "671973584" at bounding box center [71, 329] width 29 height 14
click at [80, 300] on span "403515841" at bounding box center [71, 300] width 29 height 14
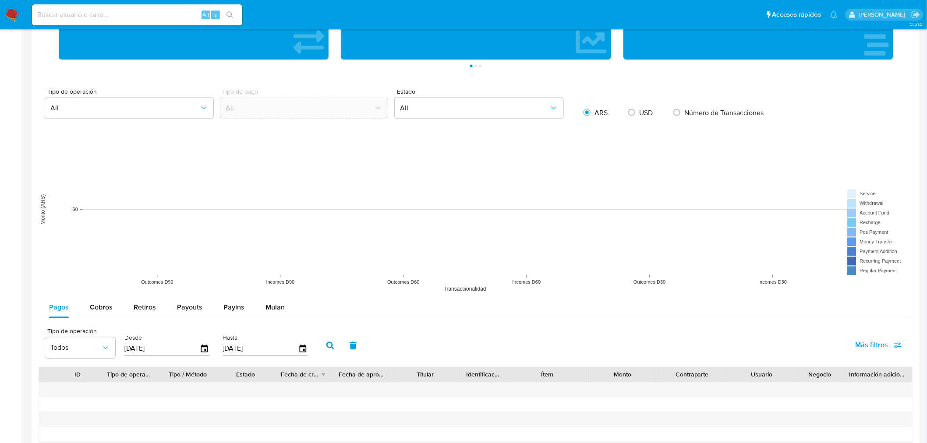
scroll to position [415, 0]
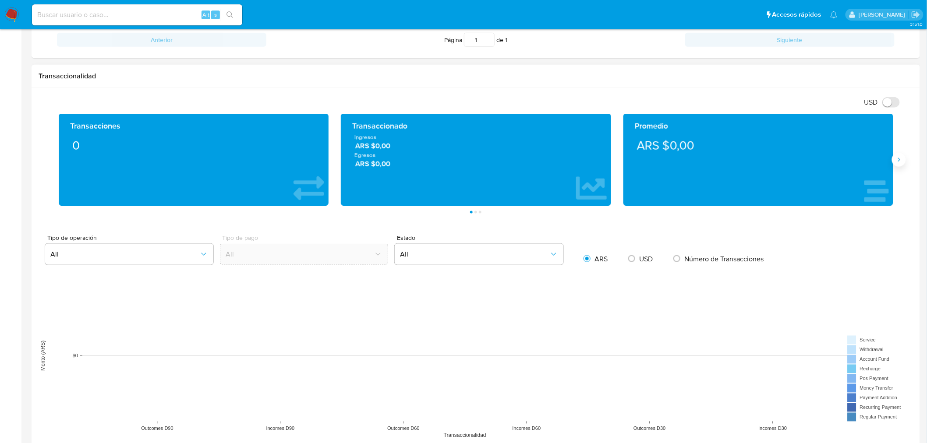
click at [897, 163] on icon "Siguiente" at bounding box center [899, 159] width 7 height 7
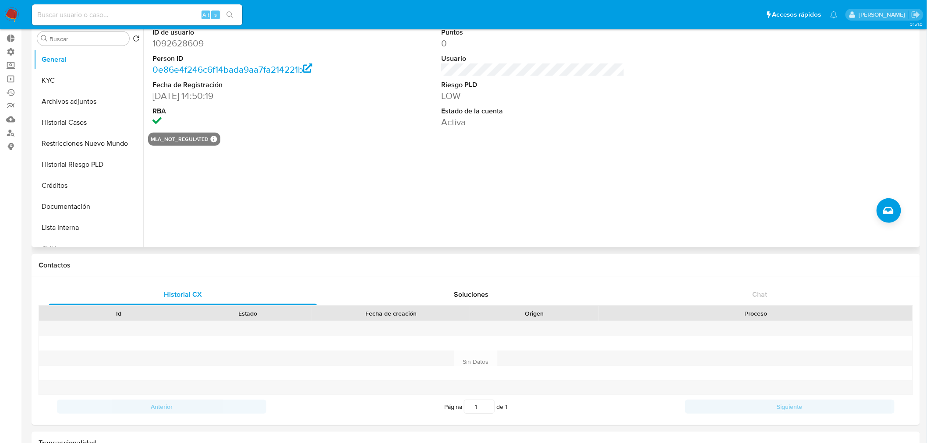
scroll to position [0, 0]
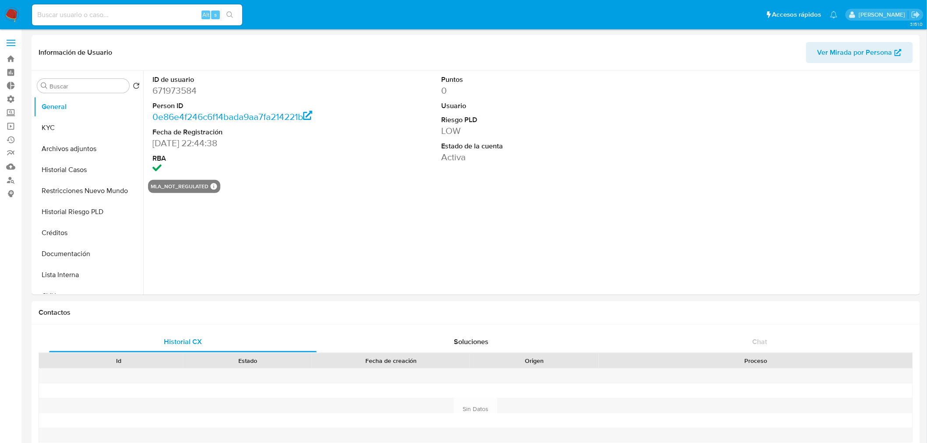
select select "10"
click at [82, 166] on button "Historial Casos" at bounding box center [85, 170] width 103 height 21
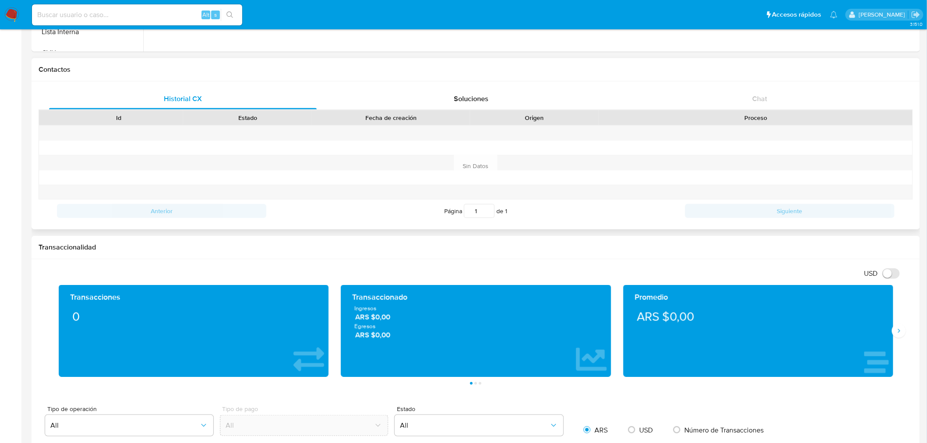
scroll to position [438, 0]
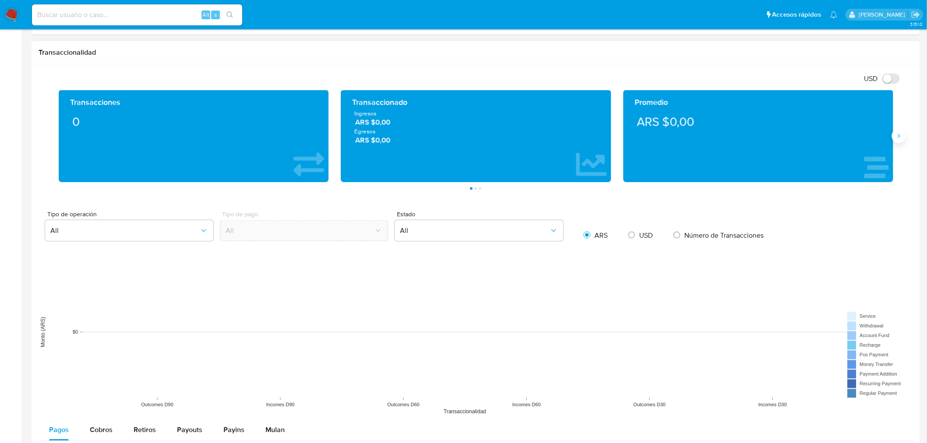
click at [899, 141] on button "Siguiente" at bounding box center [899, 136] width 14 height 14
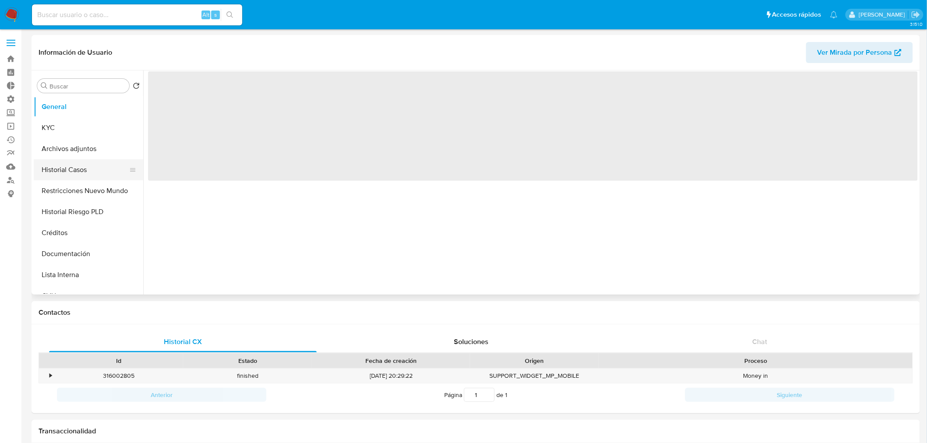
click at [67, 170] on button "Historial Casos" at bounding box center [85, 170] width 103 height 21
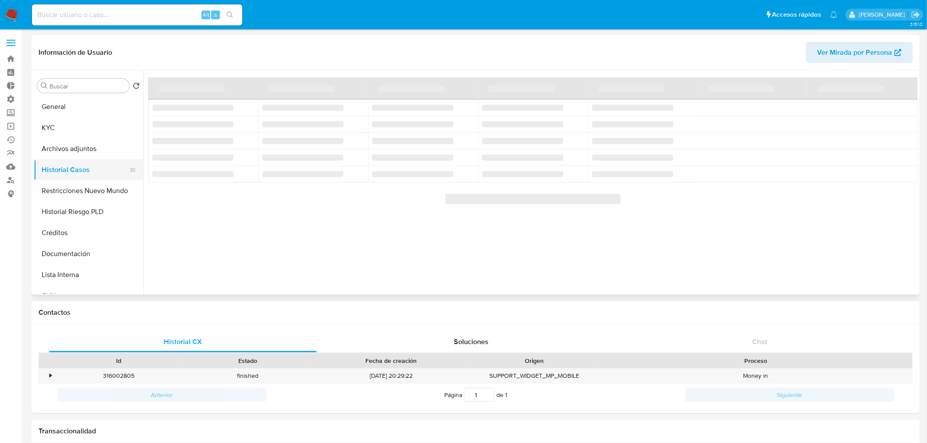
select select "10"
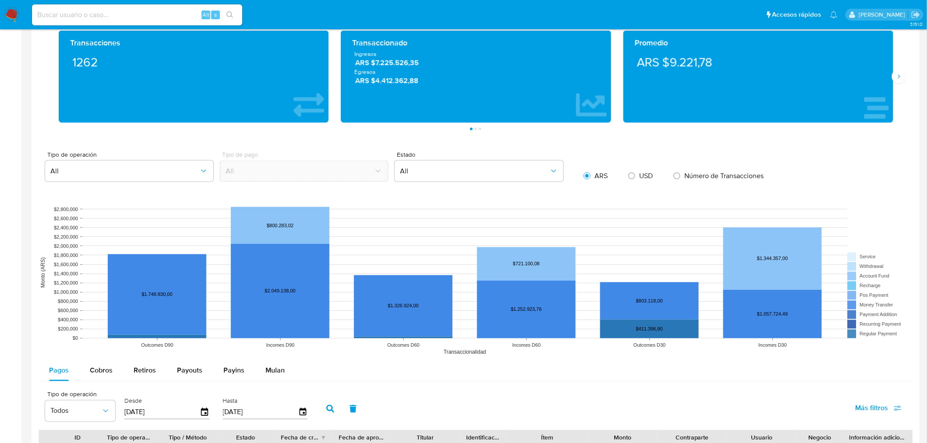
scroll to position [341, 0]
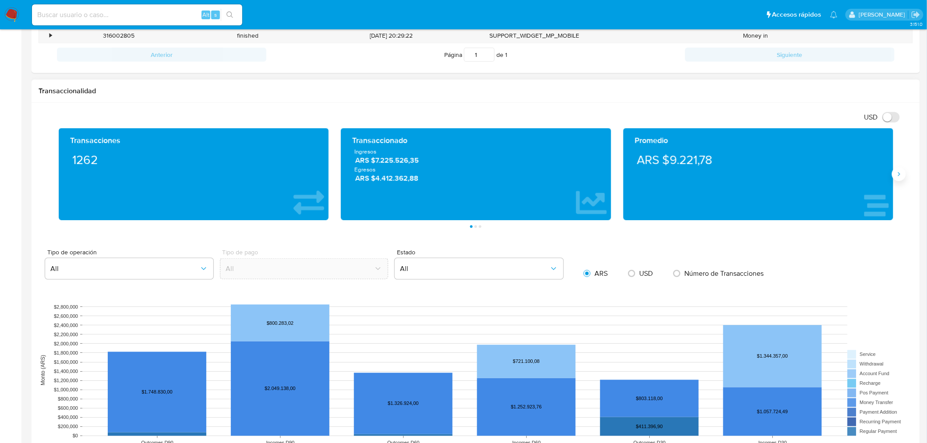
click at [895, 174] on button "Siguiente" at bounding box center [899, 174] width 14 height 14
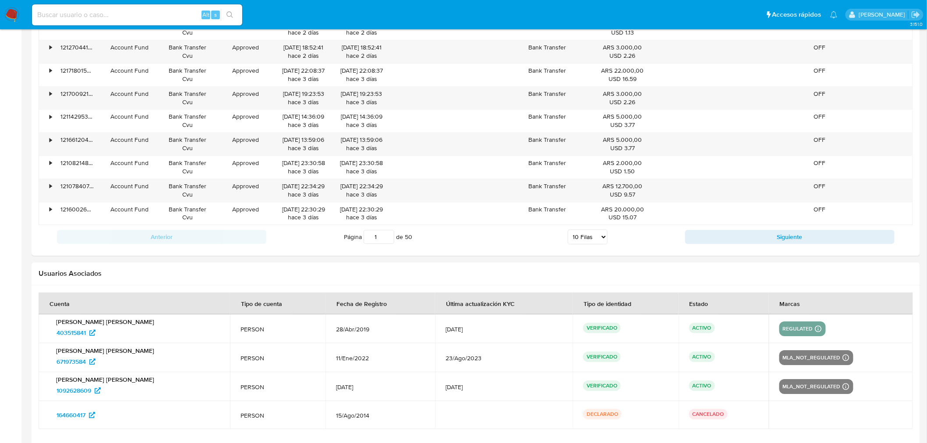
scroll to position [827, 0]
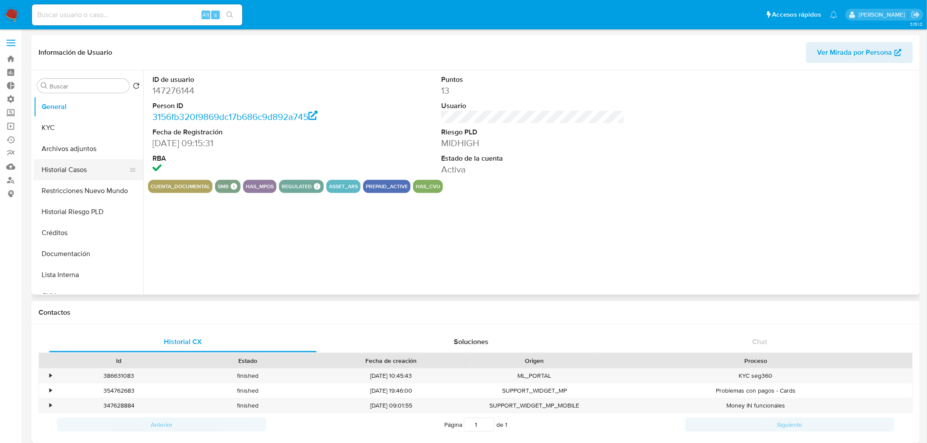
click at [80, 171] on button "Historial Casos" at bounding box center [85, 170] width 103 height 21
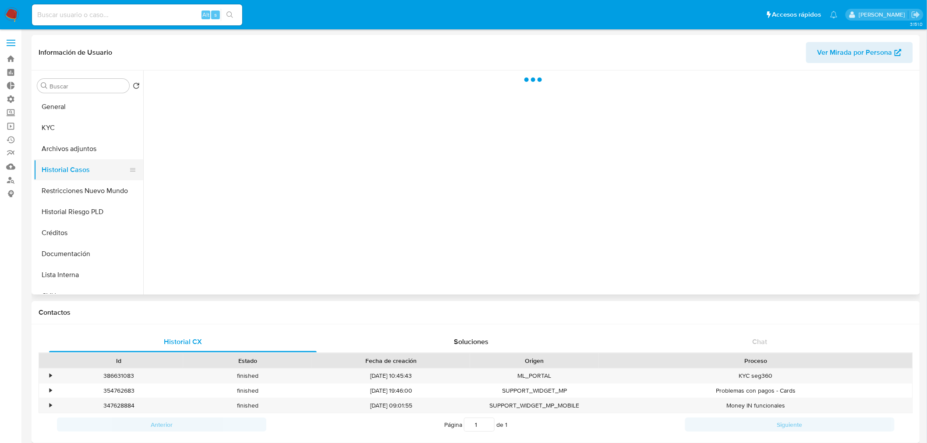
select select "10"
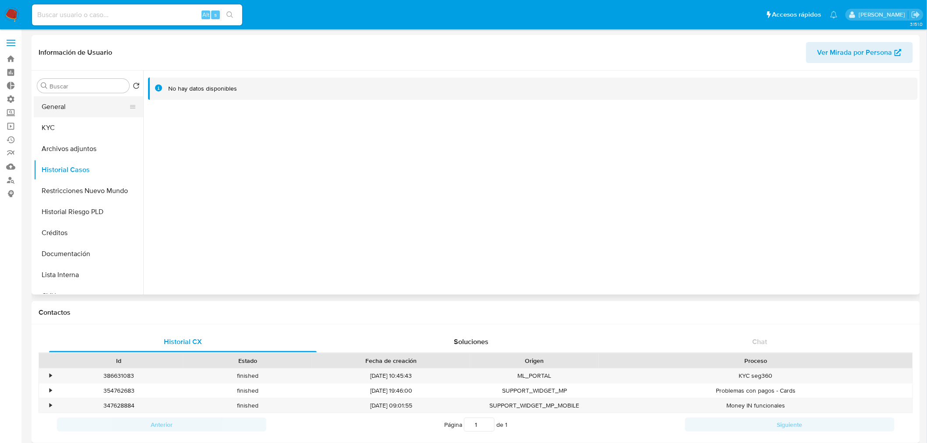
click at [76, 107] on button "General" at bounding box center [85, 106] width 103 height 21
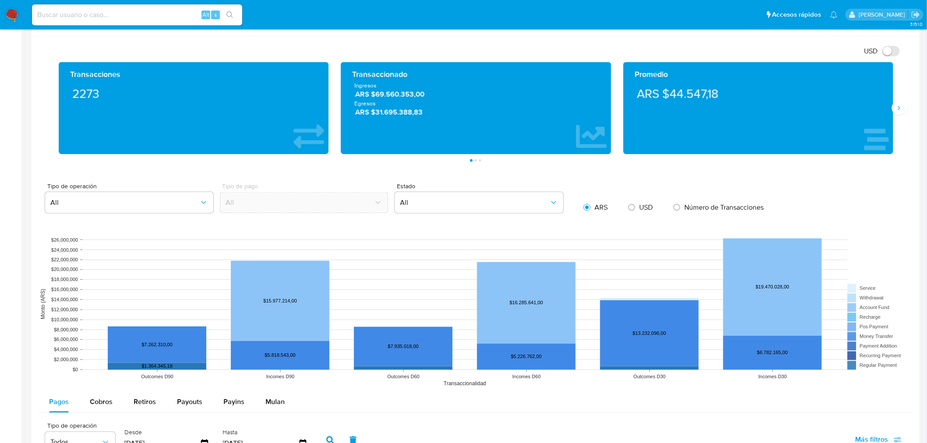
scroll to position [332, 0]
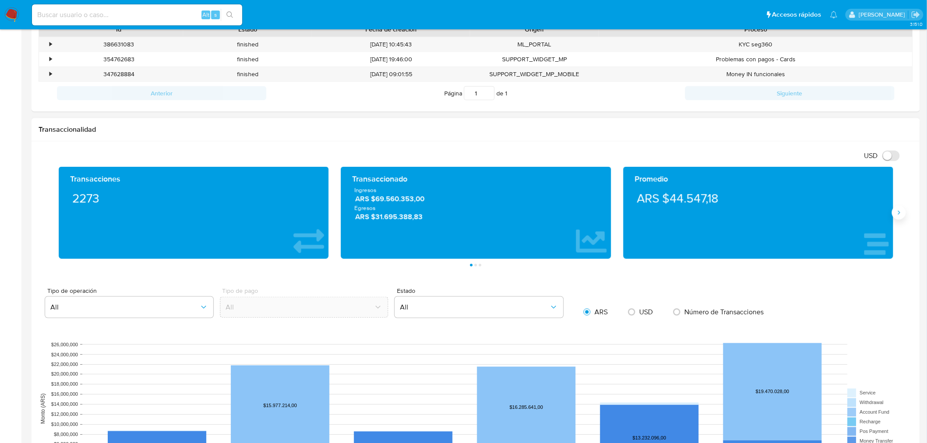
click at [897, 211] on icon "Siguiente" at bounding box center [899, 212] width 7 height 7
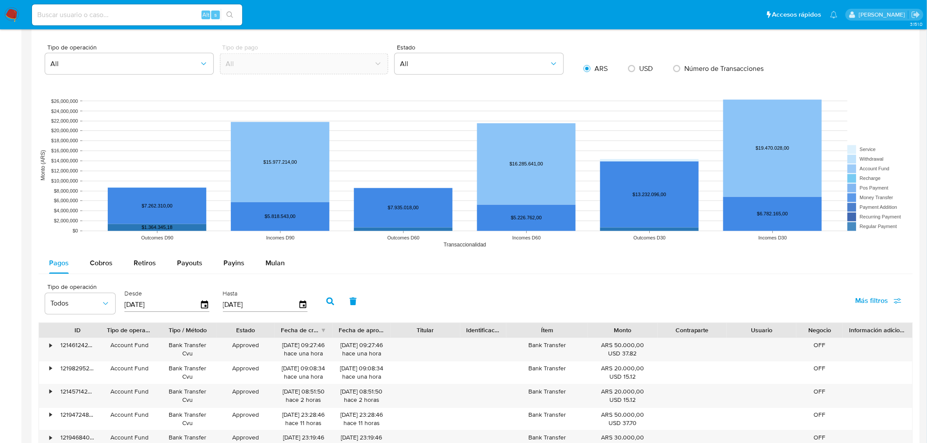
scroll to position [0, 0]
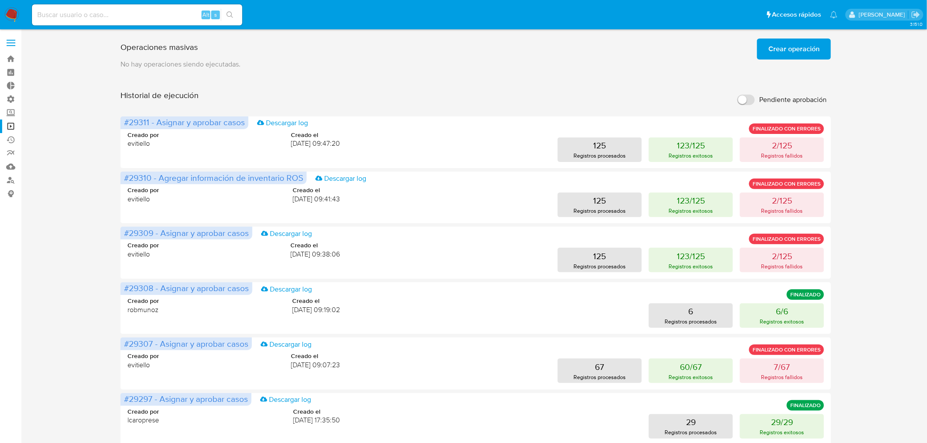
click at [786, 51] on span "Crear operación" at bounding box center [794, 48] width 51 height 19
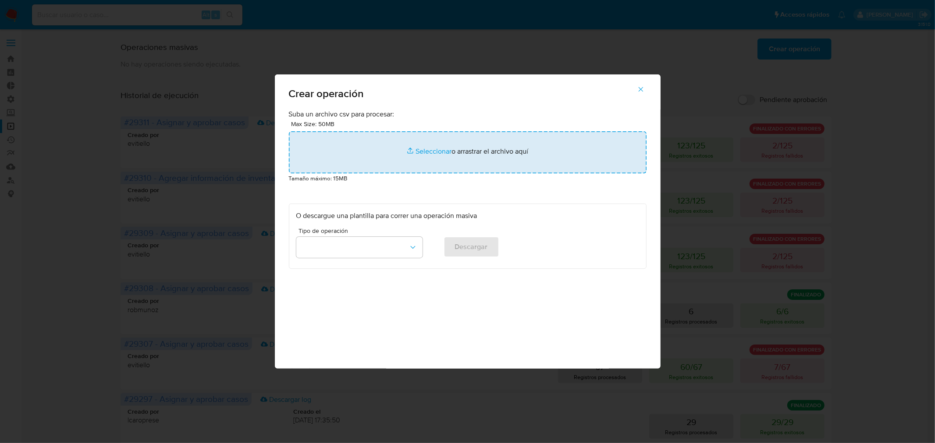
click at [467, 152] on input "file" at bounding box center [468, 152] width 358 height 42
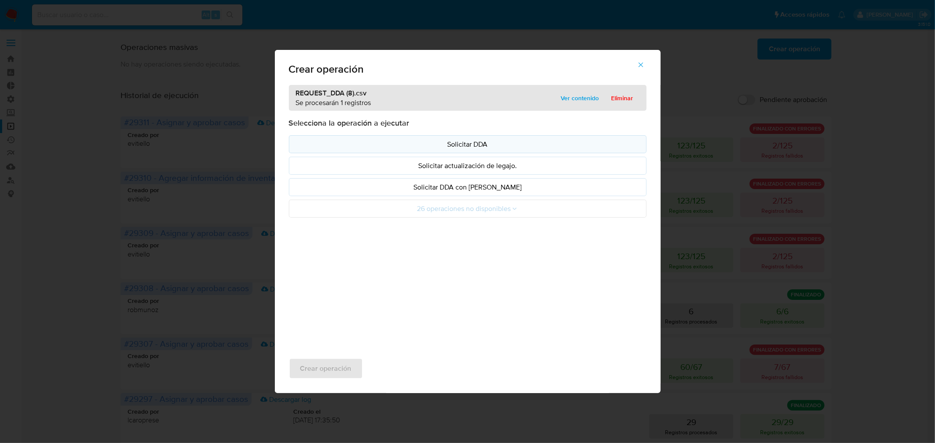
click at [436, 144] on p "Solicitar DDA" at bounding box center [467, 144] width 343 height 10
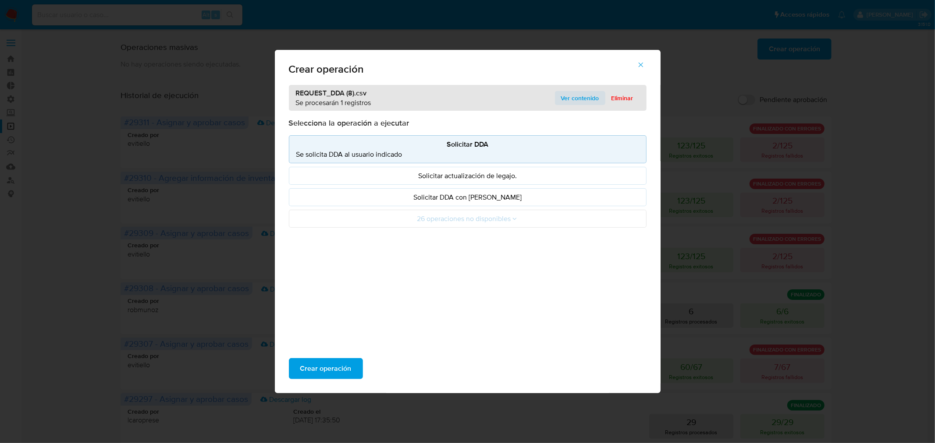
click at [572, 96] on span "Ver contenido" at bounding box center [580, 98] width 38 height 12
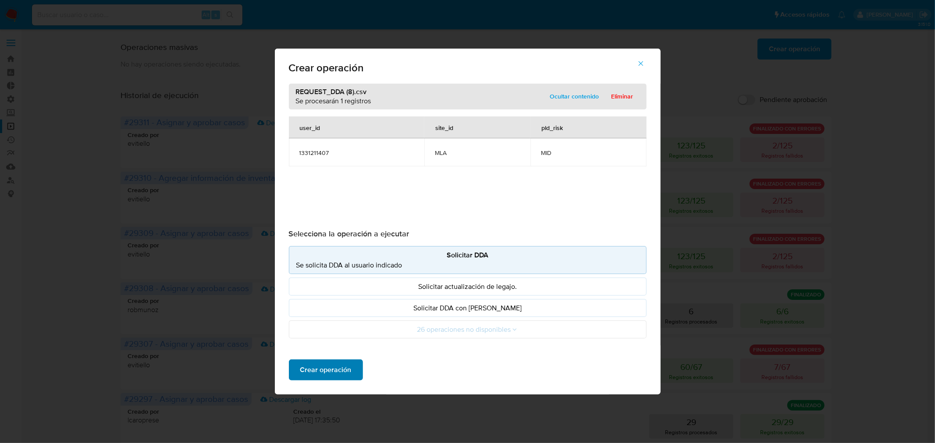
click at [338, 376] on span "Crear operación" at bounding box center [325, 370] width 51 height 19
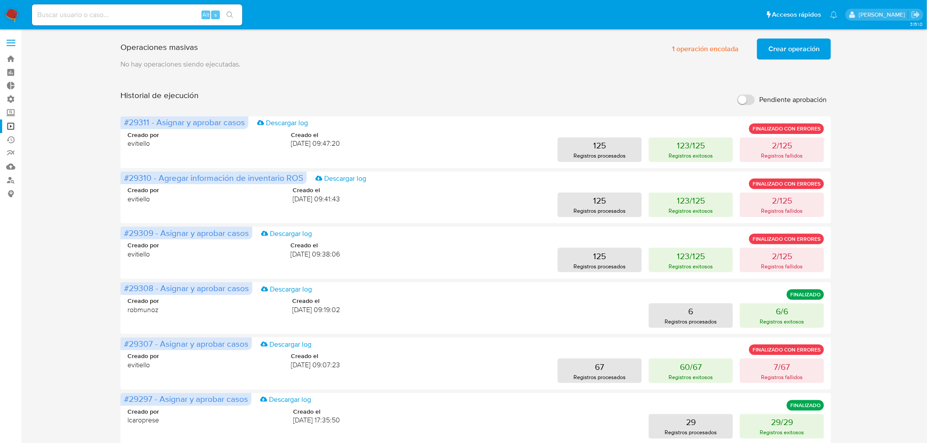
click at [102, 21] on div "Alt s" at bounding box center [137, 14] width 210 height 21
click at [103, 17] on input at bounding box center [137, 14] width 210 height 11
paste input ":1722791609"
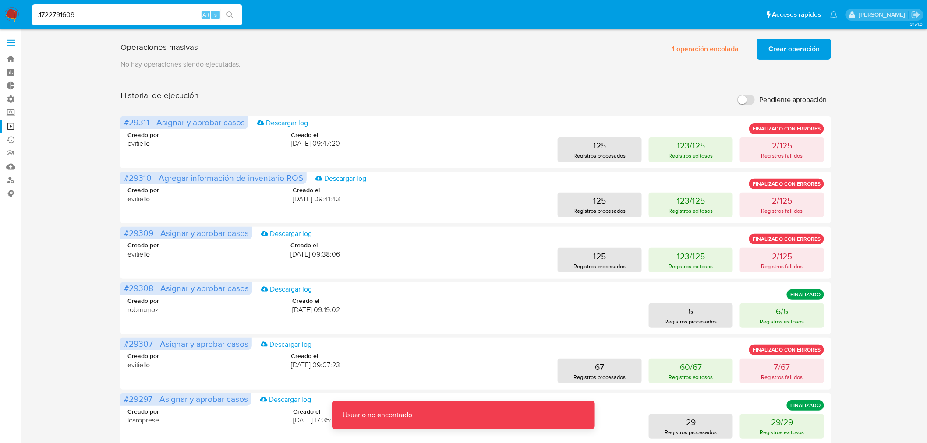
drag, startPoint x: 40, startPoint y: 15, endPoint x: 91, endPoint y: 7, distance: 51.5
click at [39, 15] on input ":1722791609" at bounding box center [137, 14] width 210 height 11
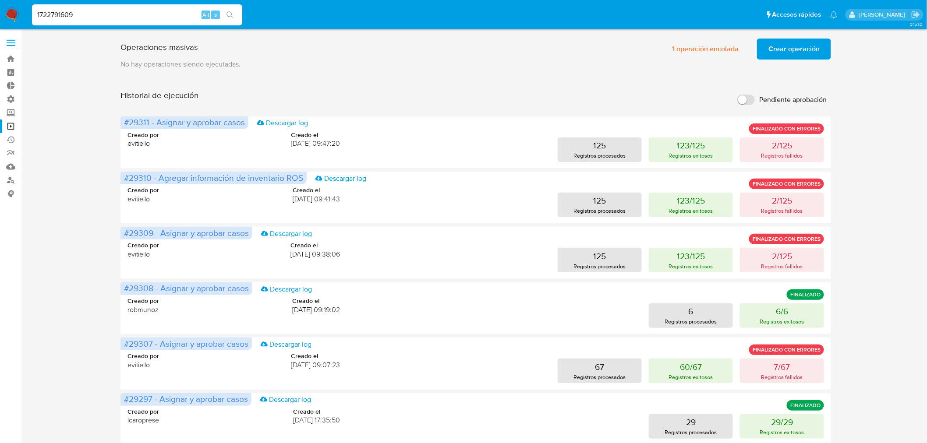
type input "1722791609"
